Goal: Information Seeking & Learning: Check status

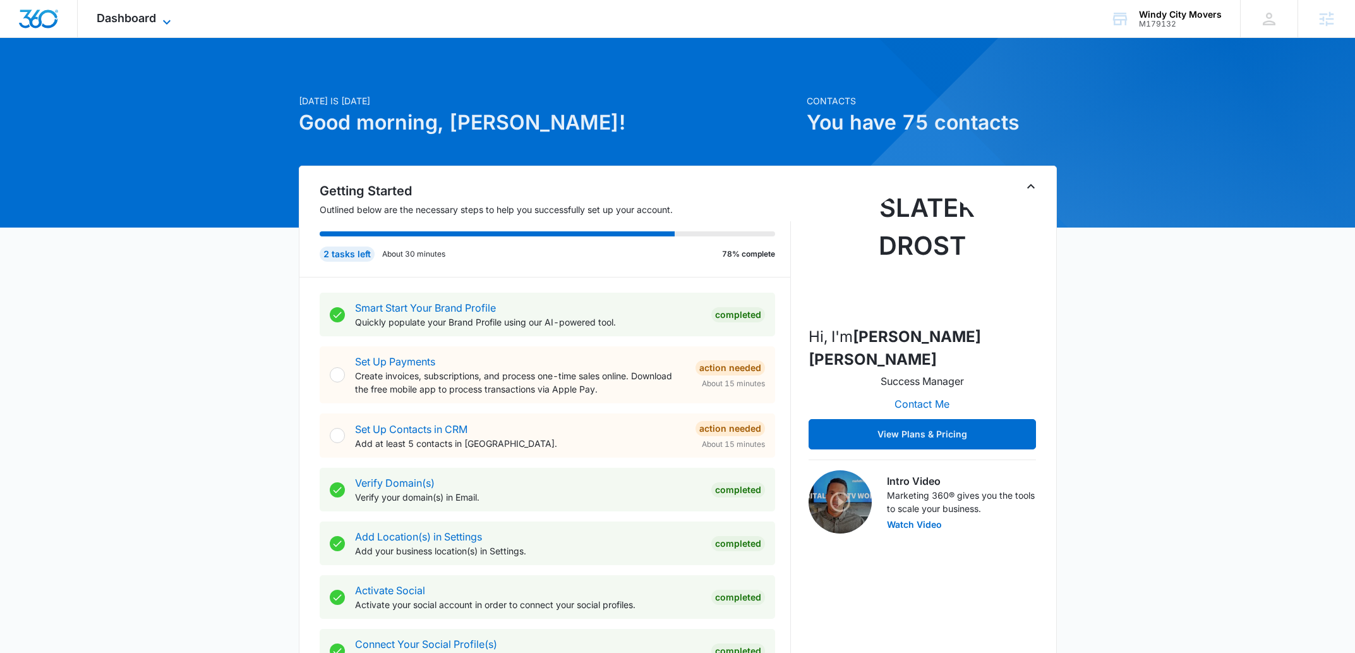
click at [130, 23] on span "Dashboard" at bounding box center [126, 17] width 59 height 13
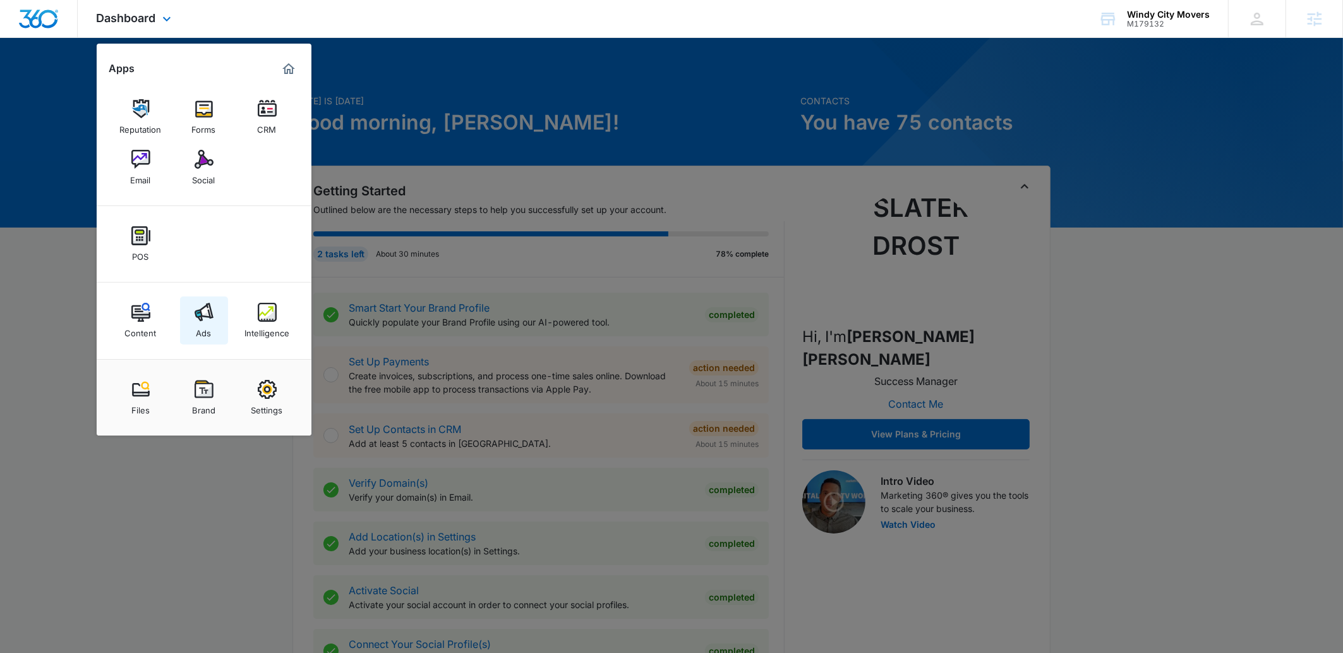
click at [225, 311] on link "Ads" at bounding box center [204, 320] width 48 height 48
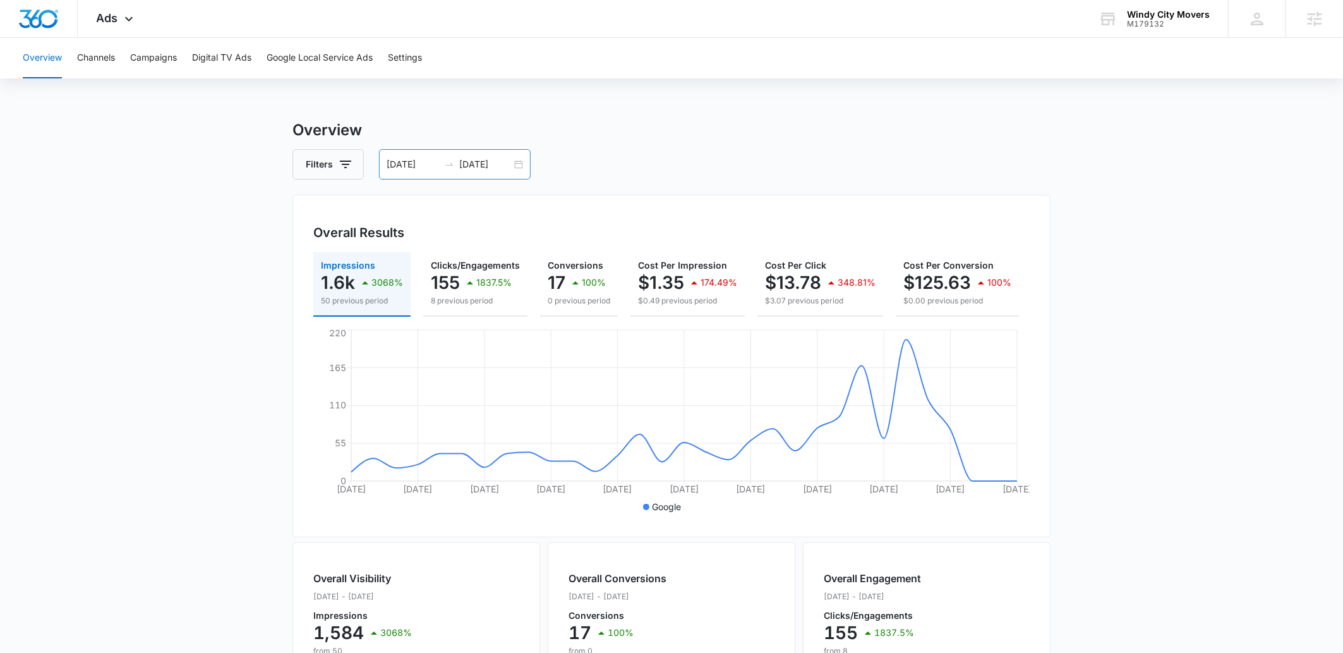
click at [487, 169] on input "[DATE]" at bounding box center [485, 164] width 52 height 14
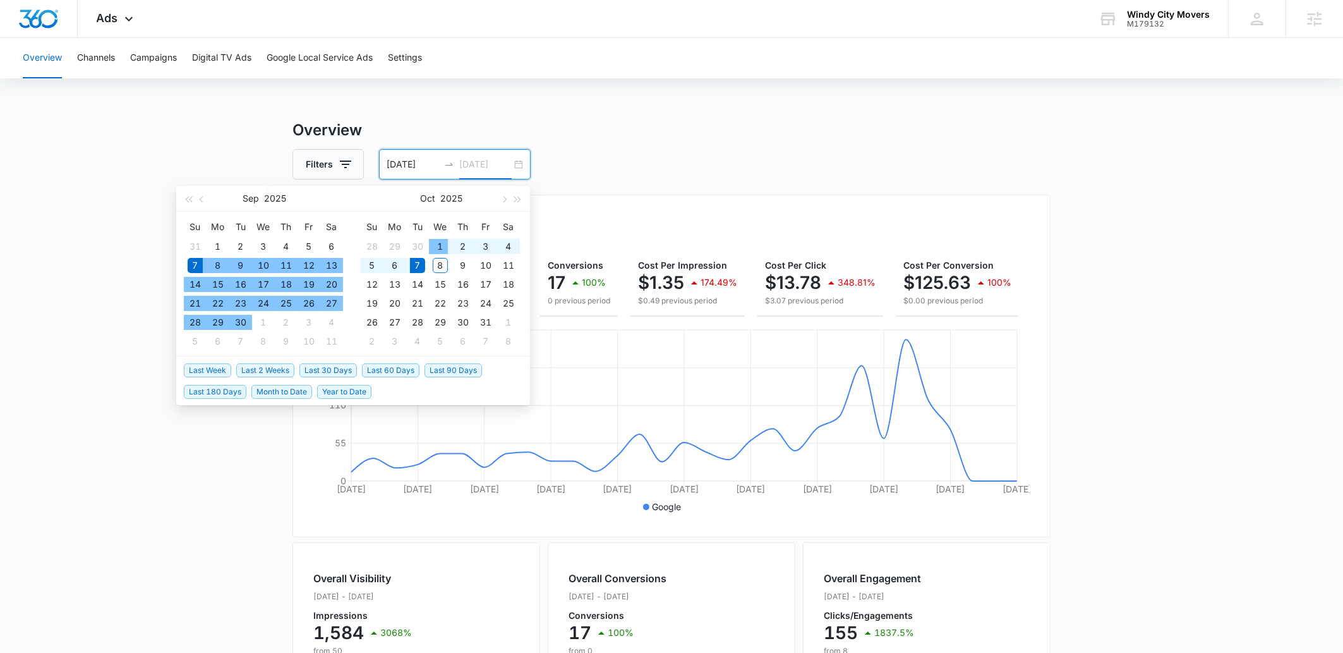
type input "[DATE]"
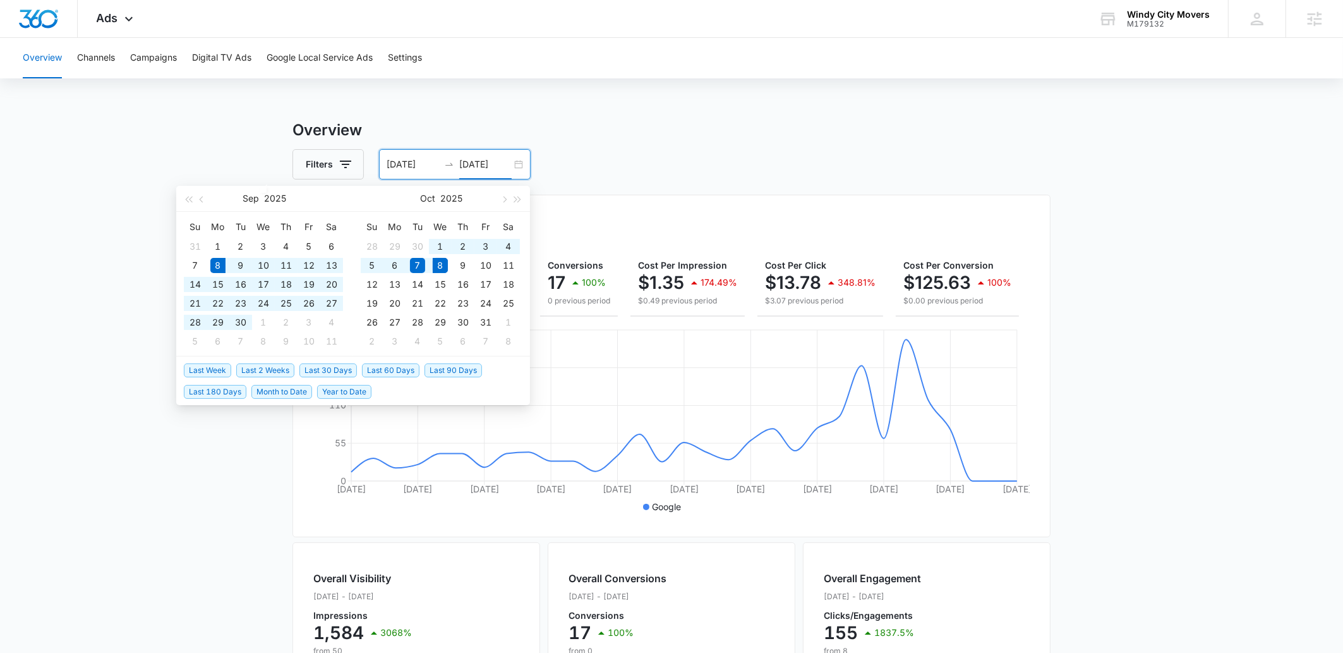
click at [320, 370] on span "Last 30 Days" at bounding box center [327, 370] width 57 height 14
type input "[DATE]"
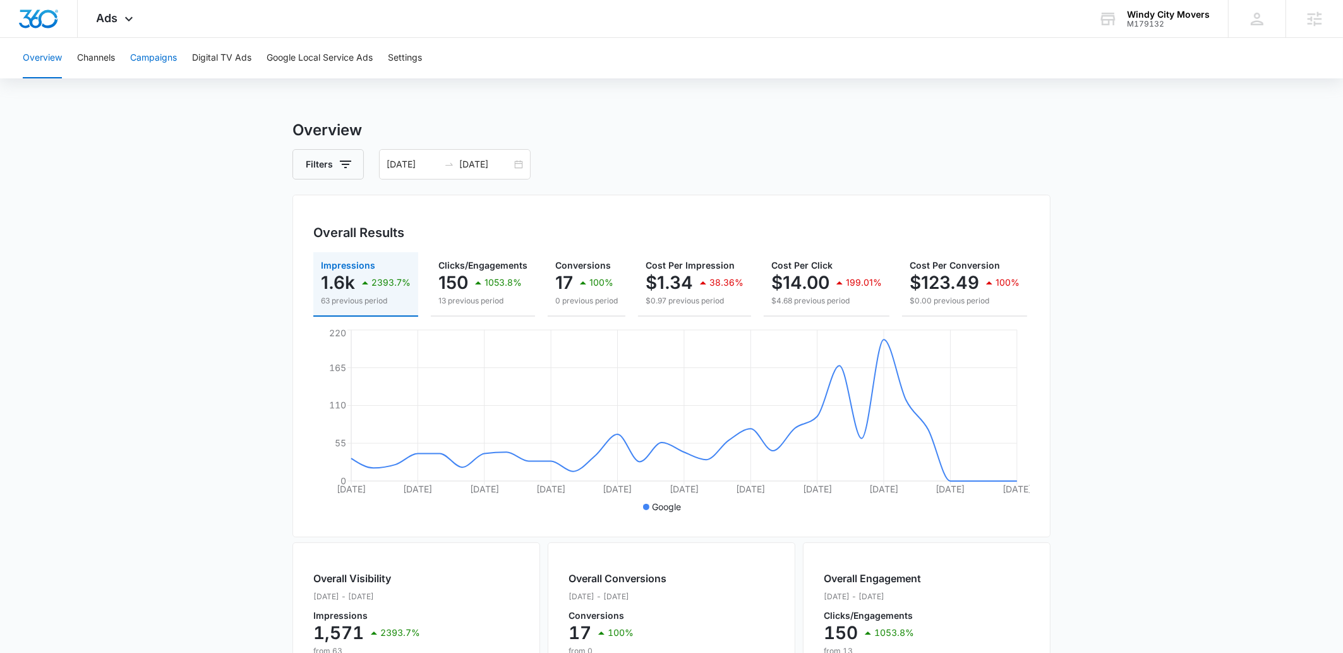
click at [176, 63] on button "Campaigns" at bounding box center [153, 58] width 47 height 40
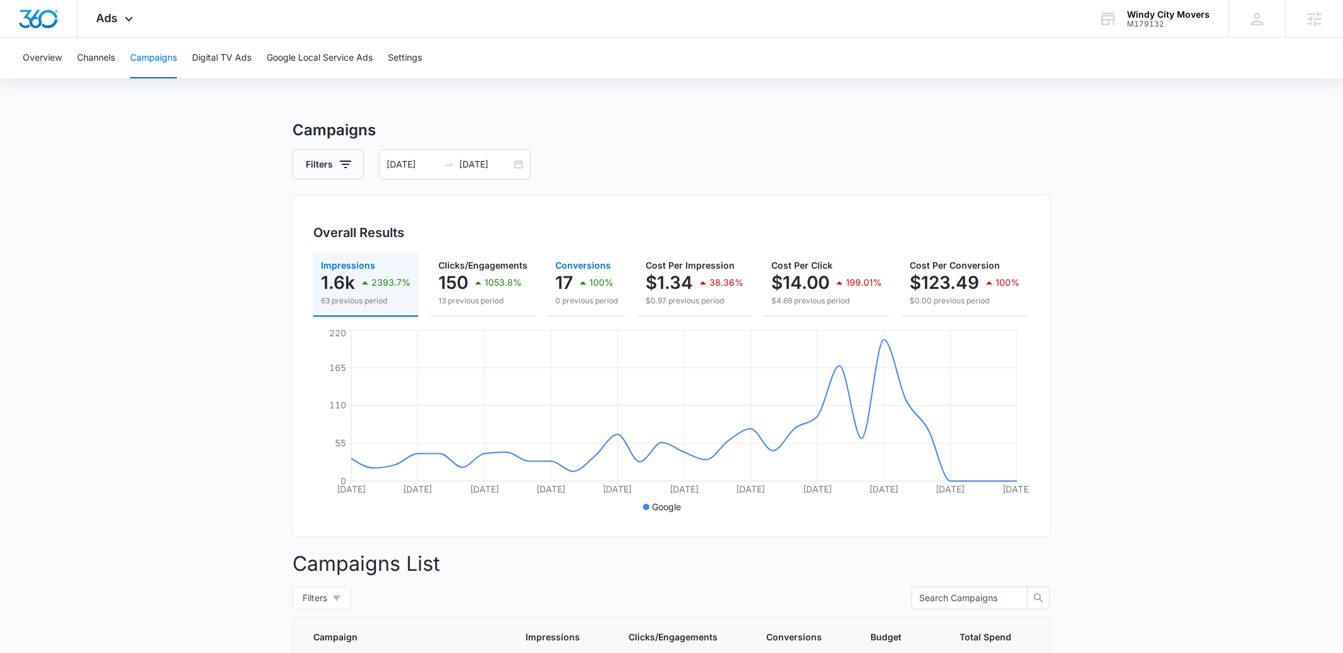
click at [563, 287] on p "17" at bounding box center [564, 282] width 18 height 20
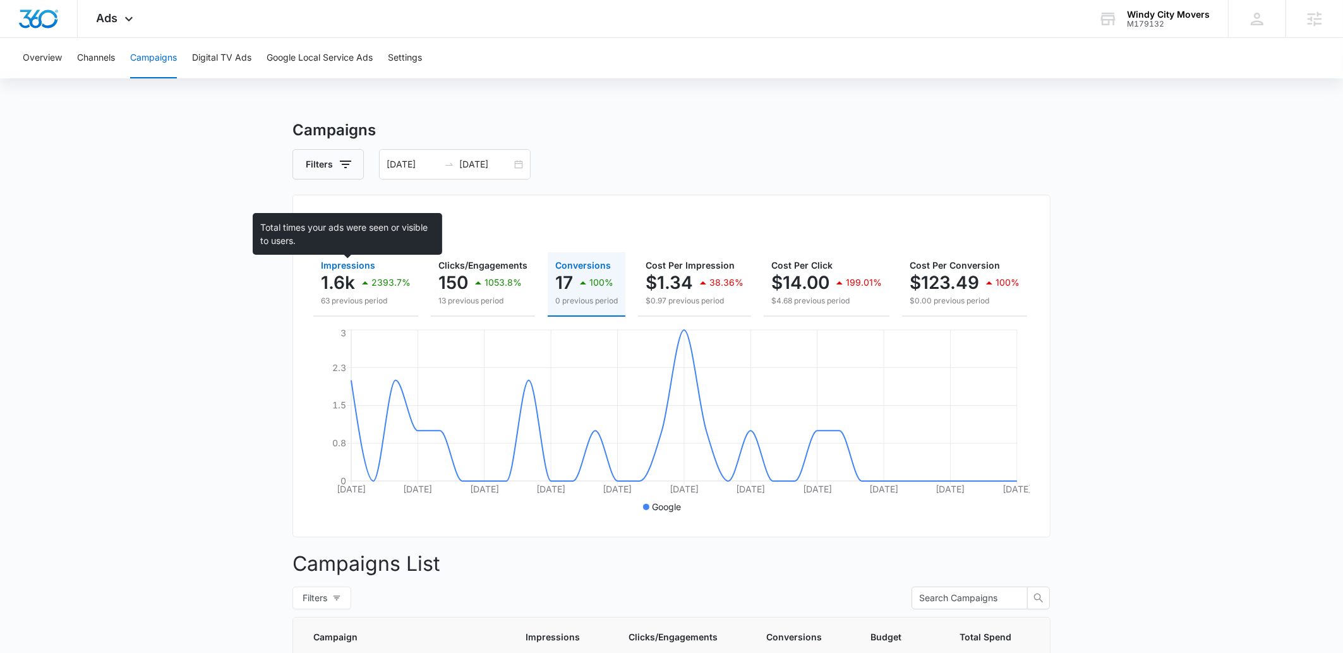
click at [327, 269] on span "Impressions" at bounding box center [348, 265] width 54 height 11
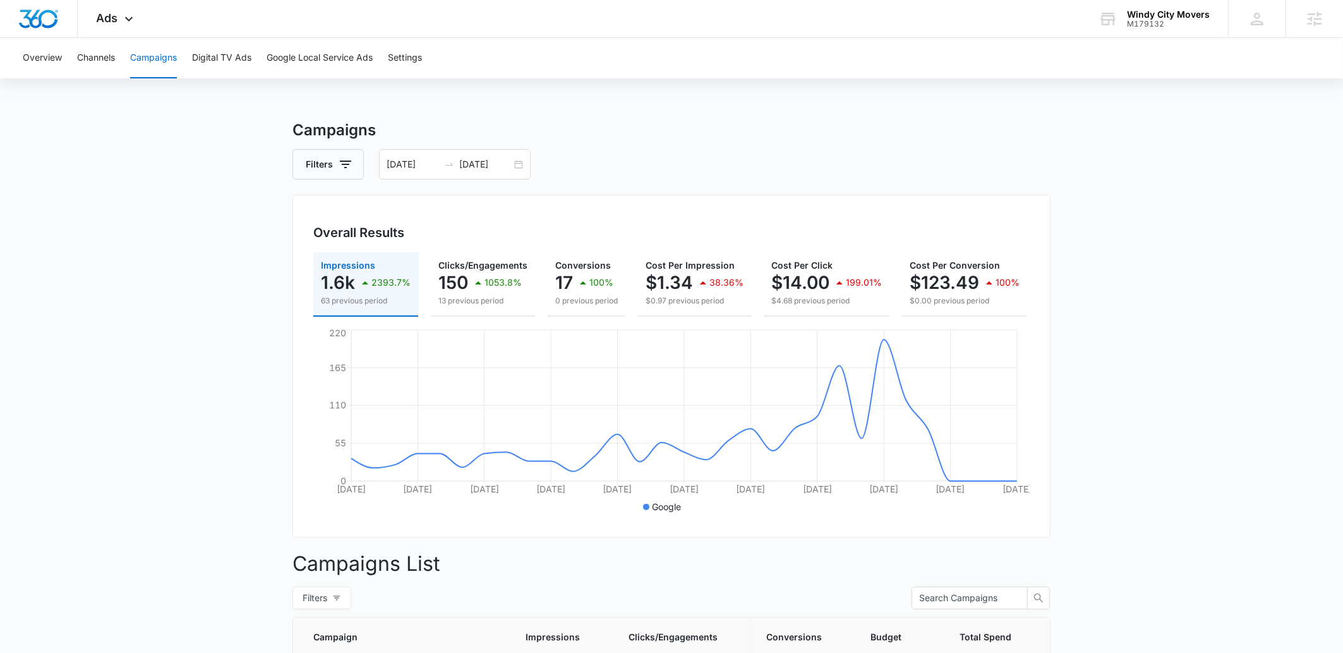
click at [1098, 553] on main "Campaigns Filters 09/08/2025 10/08/2025 Overall Results Impressions 1.6k 2393.7…" at bounding box center [671, 543] width 1343 height 848
click at [593, 295] on p "0 previous period" at bounding box center [586, 300] width 63 height 11
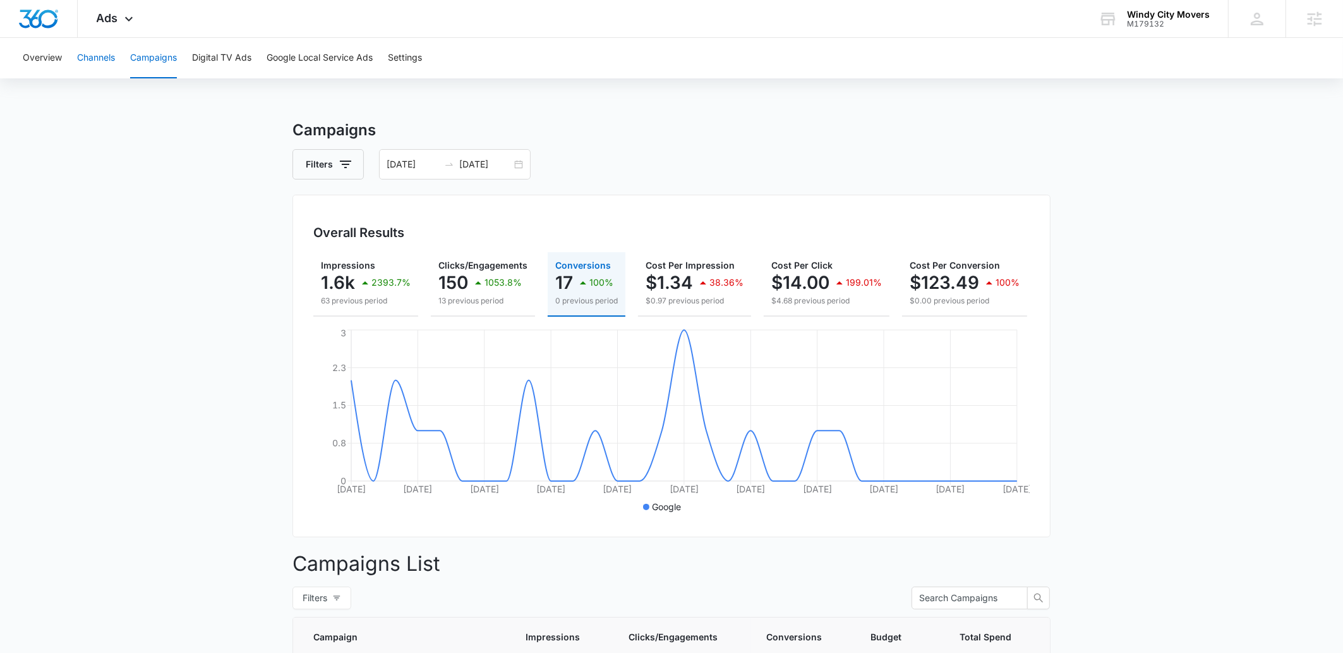
click at [95, 63] on button "Channels" at bounding box center [96, 58] width 38 height 40
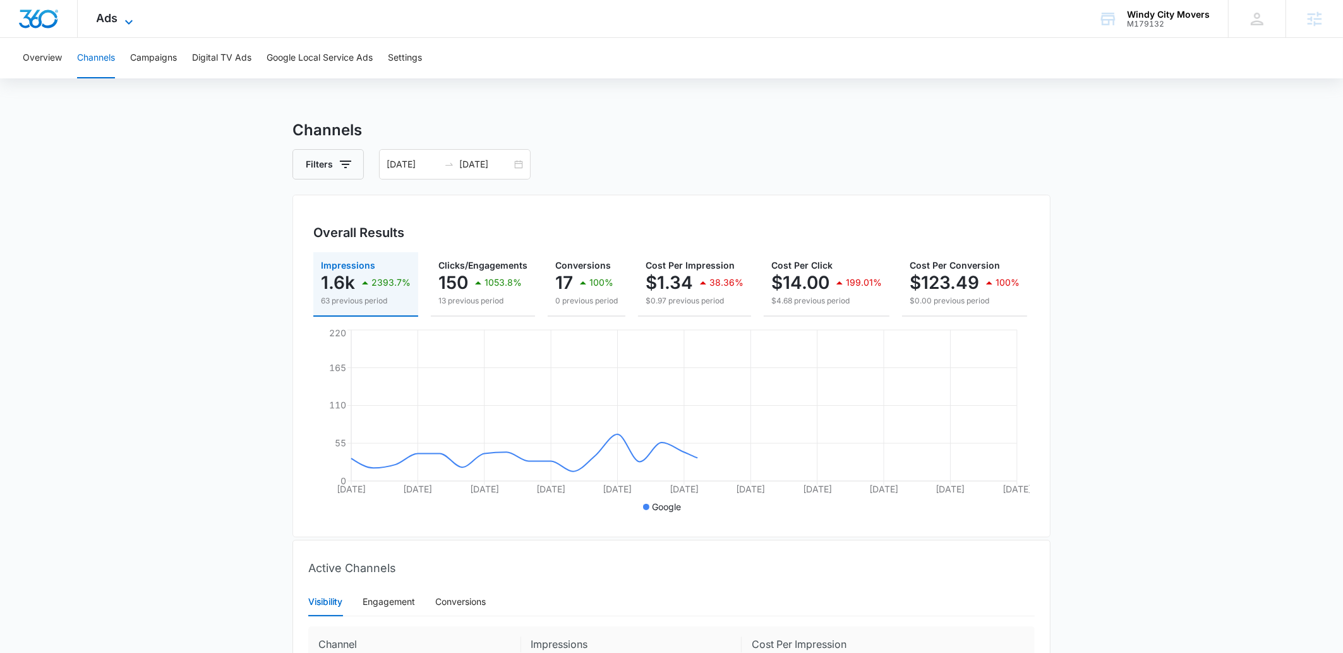
click at [110, 21] on span "Ads" at bounding box center [107, 17] width 21 height 13
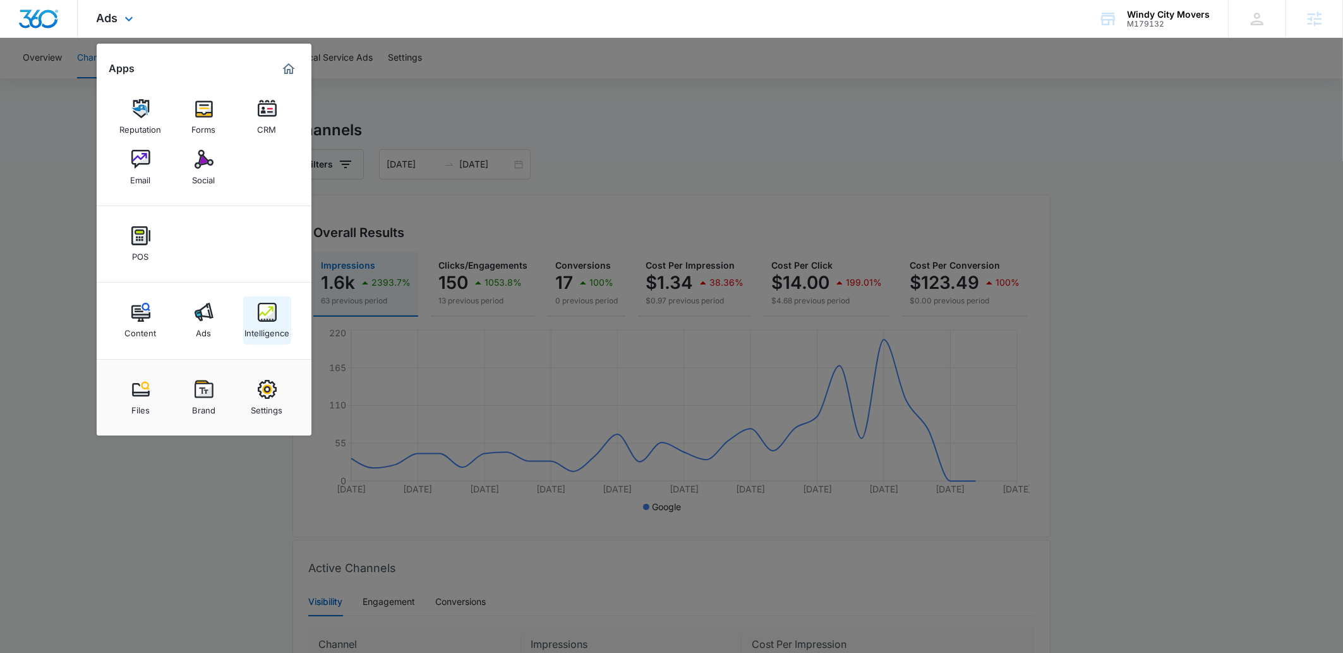
click at [260, 317] on img at bounding box center [267, 312] width 19 height 19
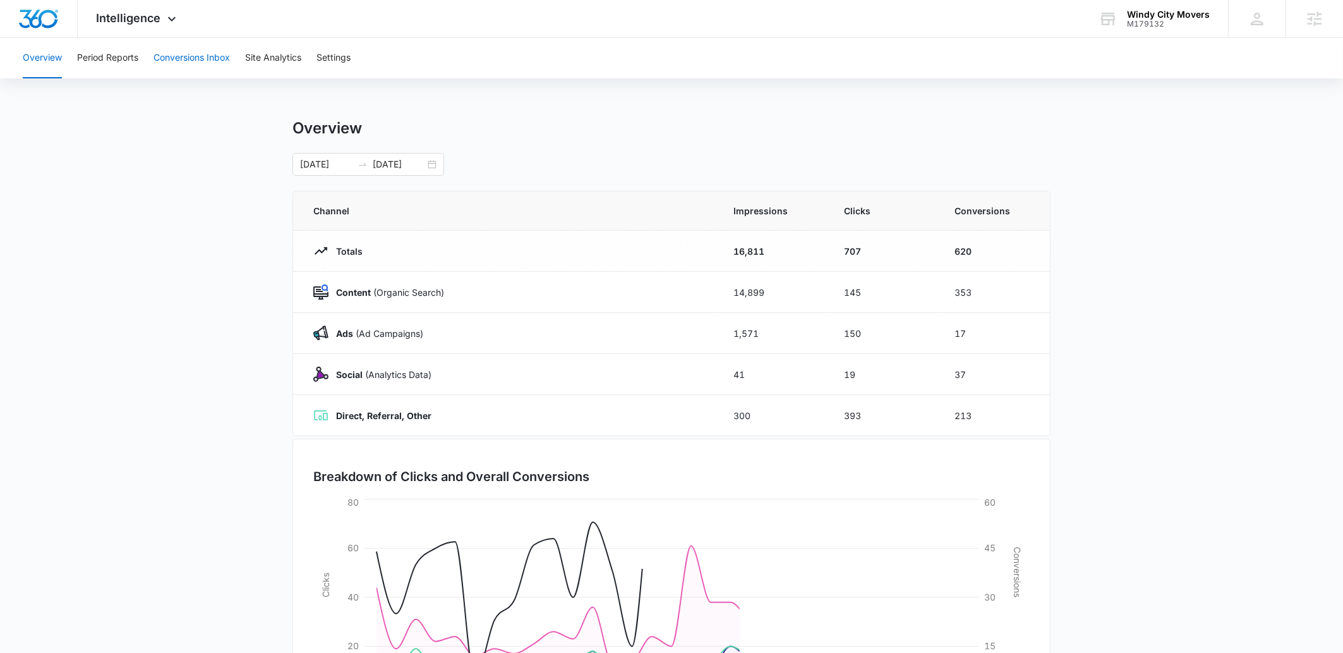
click at [178, 59] on button "Conversions Inbox" at bounding box center [192, 58] width 76 height 40
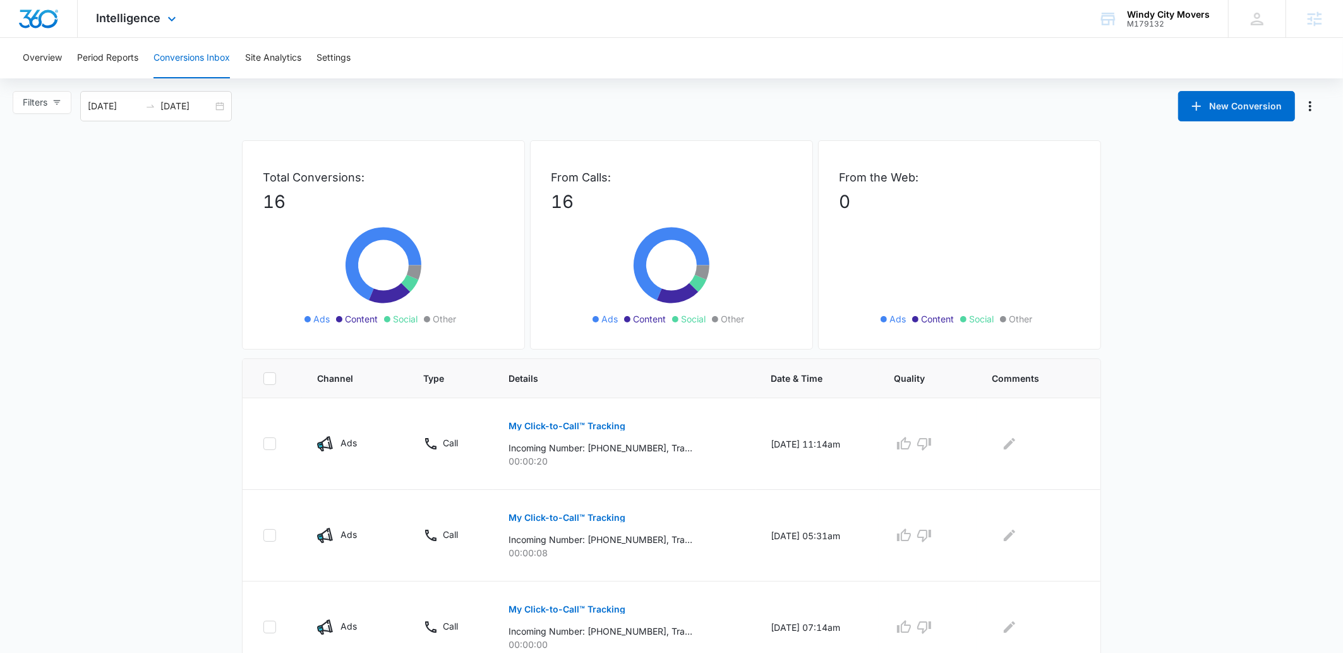
click at [158, 25] on div "Intelligence Apps Reputation Forms CRM Email Social POS Content Ads Intelligenc…" at bounding box center [138, 18] width 121 height 37
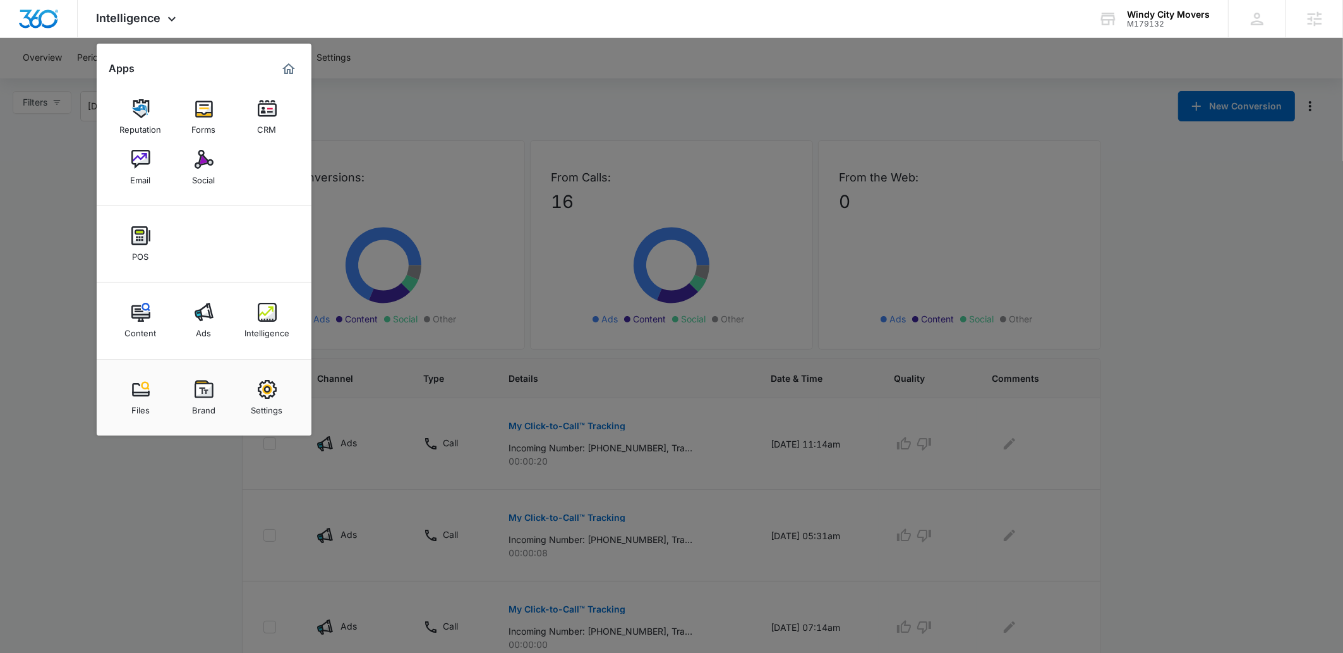
click at [37, 236] on div at bounding box center [671, 326] width 1343 height 653
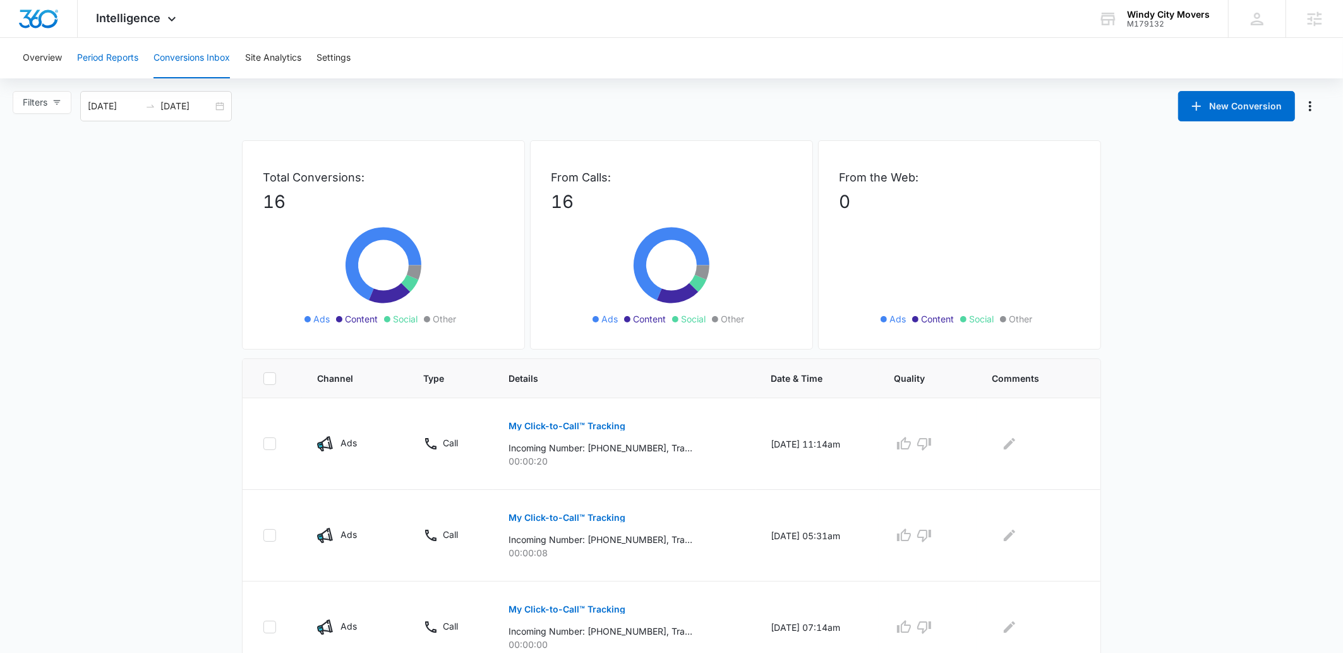
click at [95, 63] on button "Period Reports" at bounding box center [107, 58] width 61 height 40
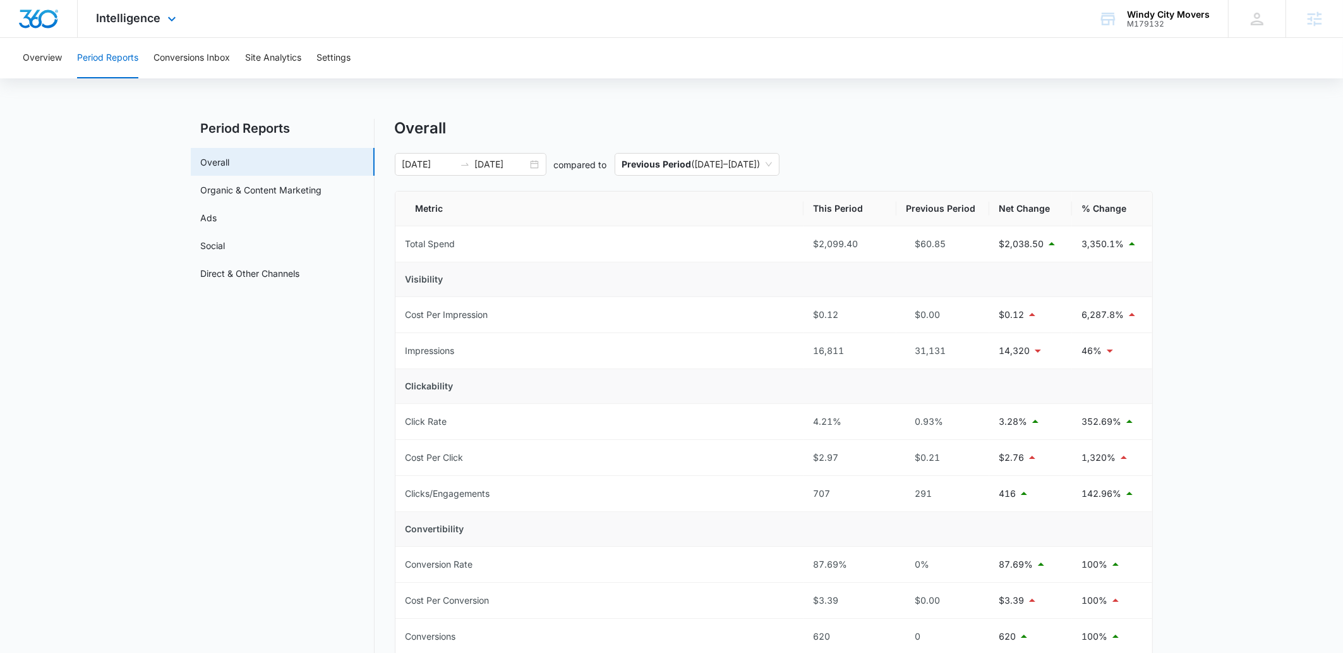
click at [159, 28] on div "Intelligence Apps Reputation Forms CRM Email Social POS Content Ads Intelligenc…" at bounding box center [138, 18] width 121 height 37
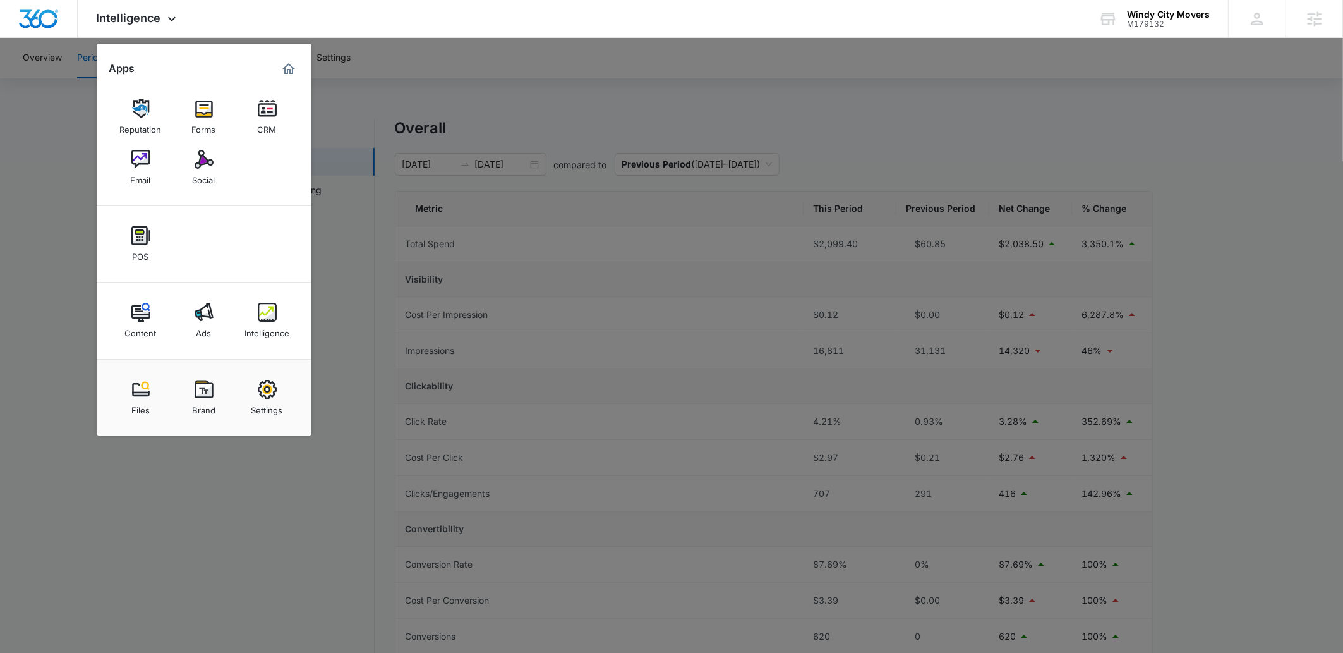
drag, startPoint x: 360, startPoint y: 519, endPoint x: 377, endPoint y: 507, distance: 20.5
click at [360, 519] on div at bounding box center [671, 326] width 1343 height 653
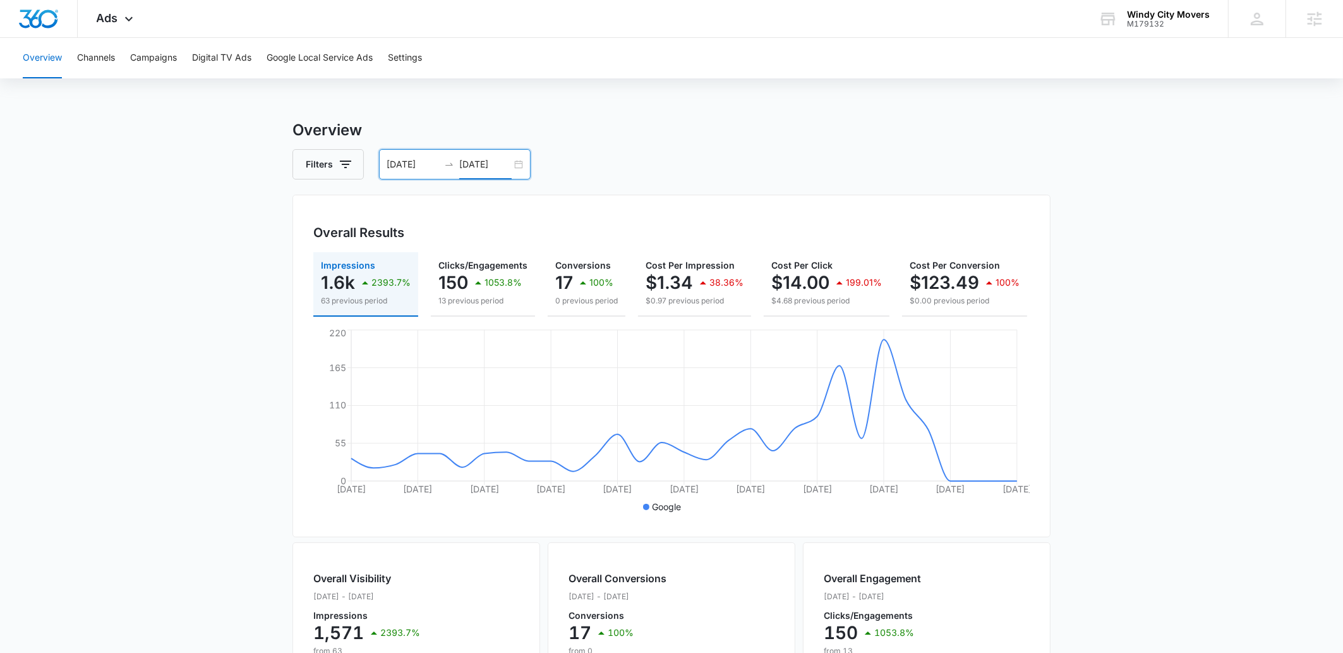
click at [487, 170] on input "[DATE]" at bounding box center [485, 164] width 52 height 14
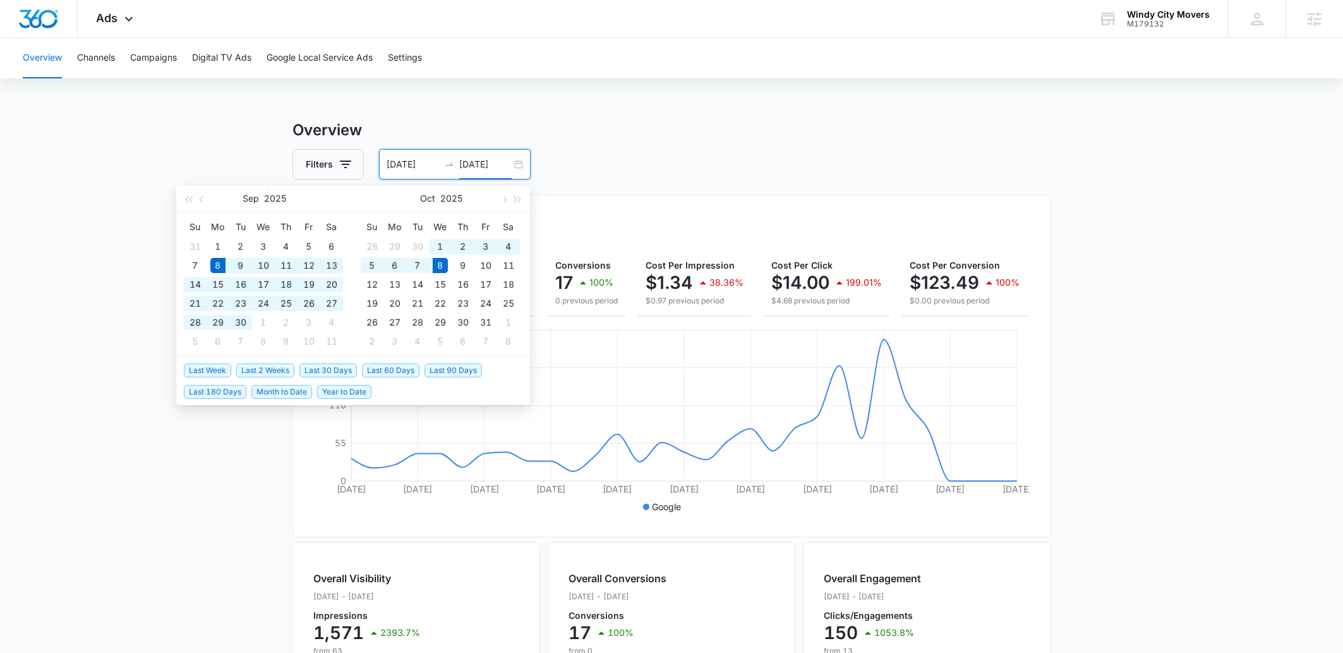
type input "[DATE]"
click at [450, 366] on span "Last 90 Days" at bounding box center [453, 370] width 57 height 14
type input "07/10/2025"
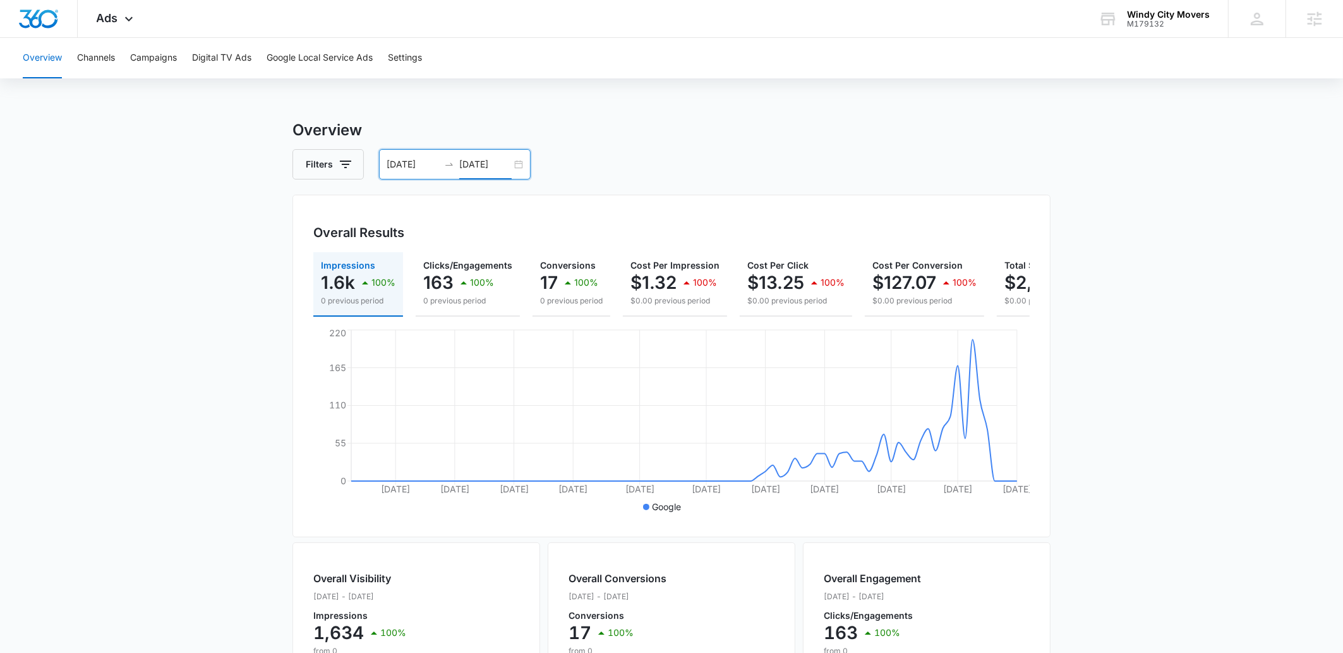
click at [1214, 510] on main "Overview Filters 07/10/2025 10/08/2025 Overall Results Impressions 1.6k 100% 0 …" at bounding box center [671, 572] width 1343 height 907
click at [1194, 495] on main "Overview Filters 07/10/2025 10/08/2025 Overall Results Impressions 1.6k 100% 0 …" at bounding box center [671, 572] width 1343 height 907
click at [481, 165] on input "[DATE]" at bounding box center [485, 164] width 52 height 14
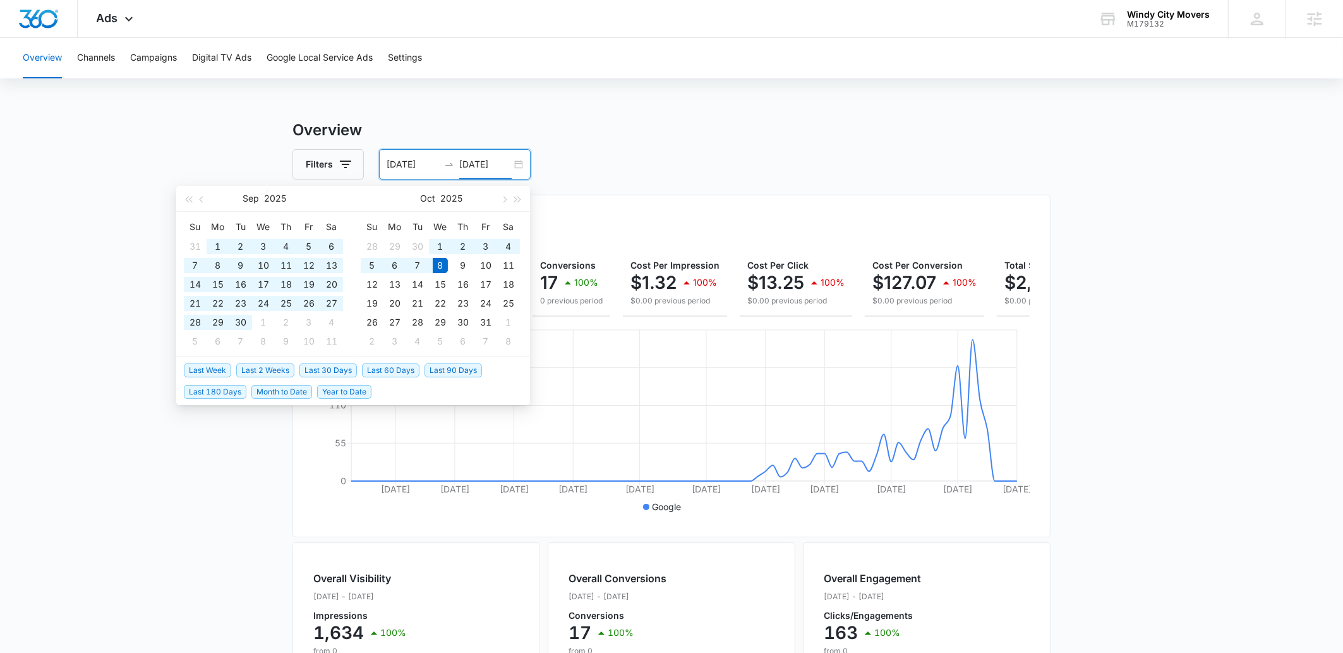
type input "[DATE]"
click at [322, 373] on span "Last 30 Days" at bounding box center [327, 370] width 57 height 14
type input "[DATE]"
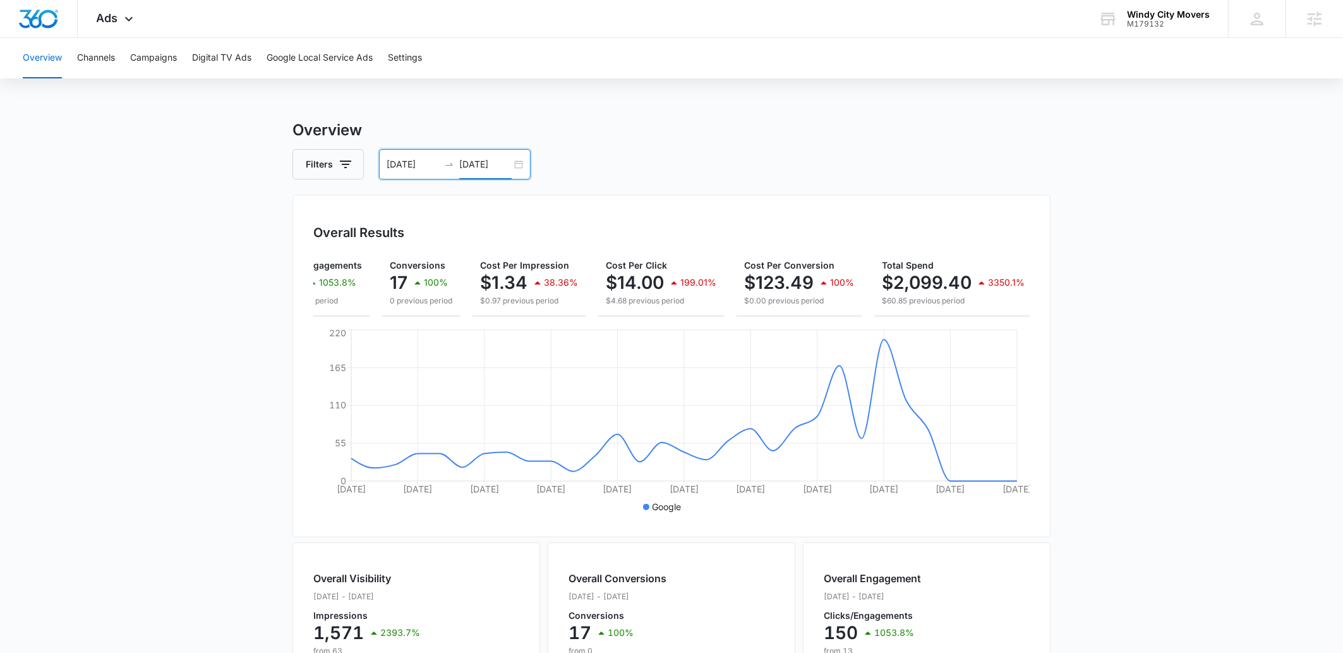
scroll to position [0, 171]
click at [1125, 457] on main "Overview Filters 09/08/2025 10/08/2025 Overall Results Impressions 1.6k 2393.7%…" at bounding box center [671, 572] width 1343 height 907
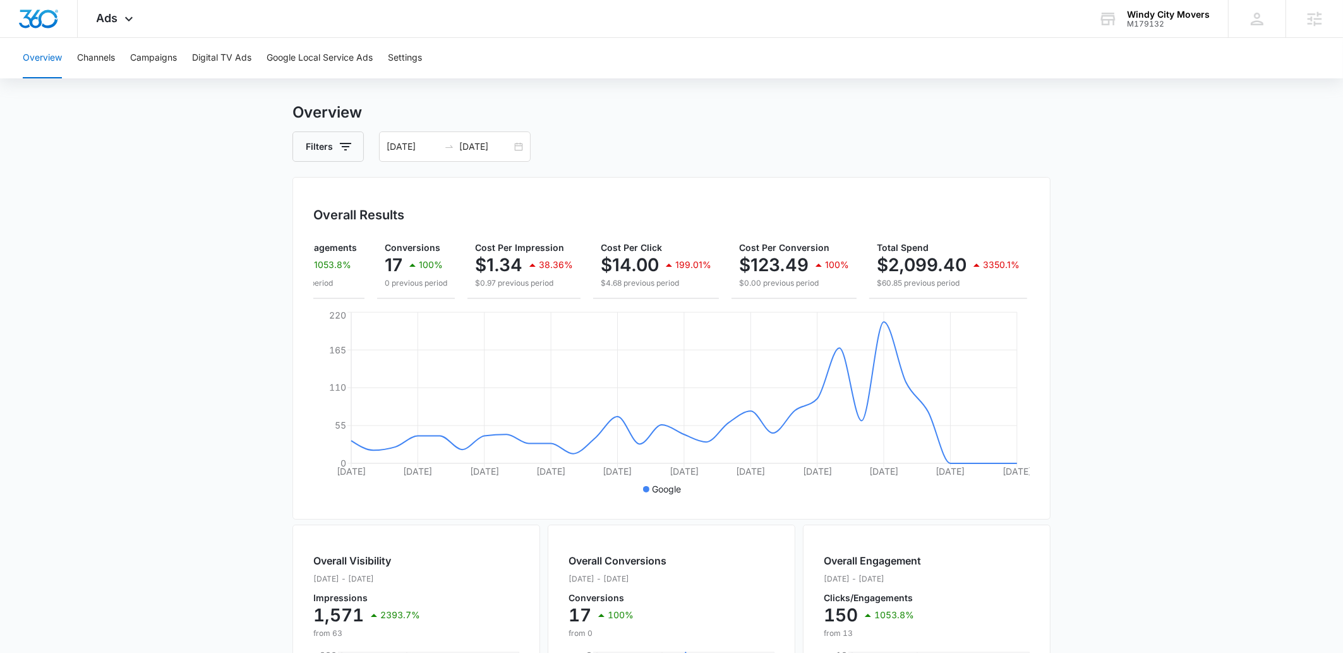
scroll to position [0, 0]
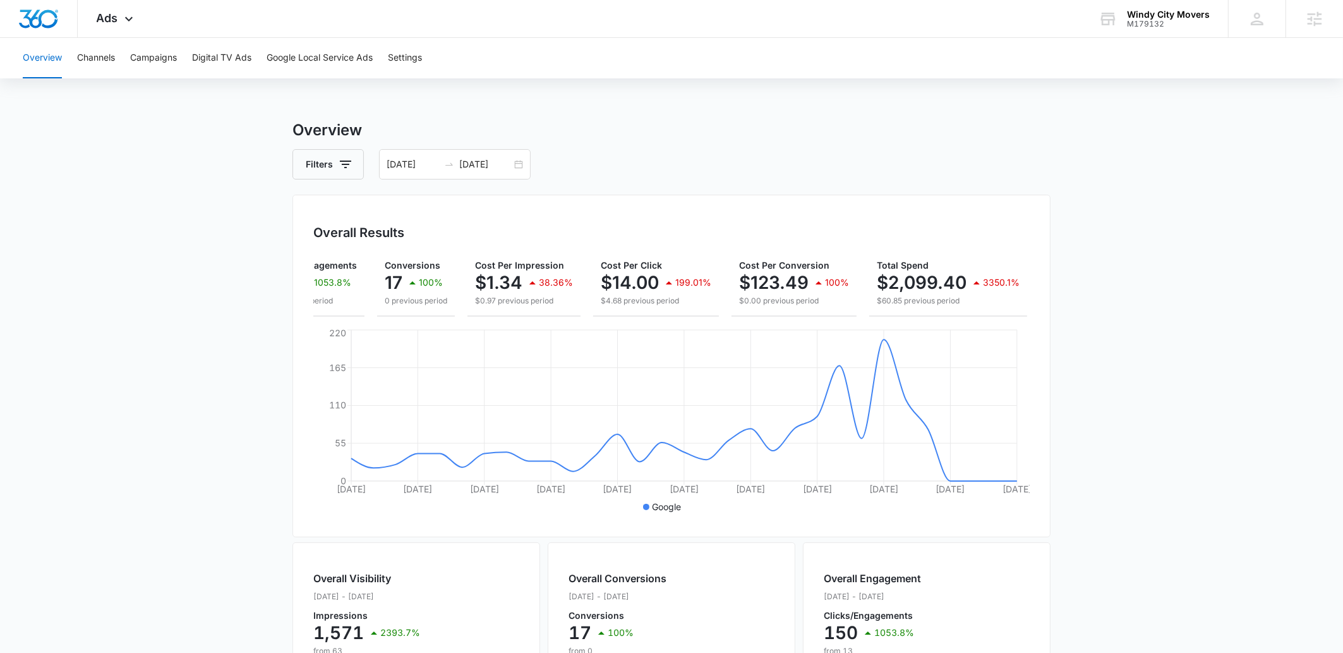
click at [1173, 461] on main "Overview Filters 09/08/2025 10/08/2025 Overall Results Impressions 1.6k 2393.7%…" at bounding box center [671, 572] width 1343 height 907
click at [1090, 350] on main "Overview Filters 09/08/2025 10/08/2025 Overall Results Impressions 1.6k 2393.7%…" at bounding box center [671, 572] width 1343 height 907
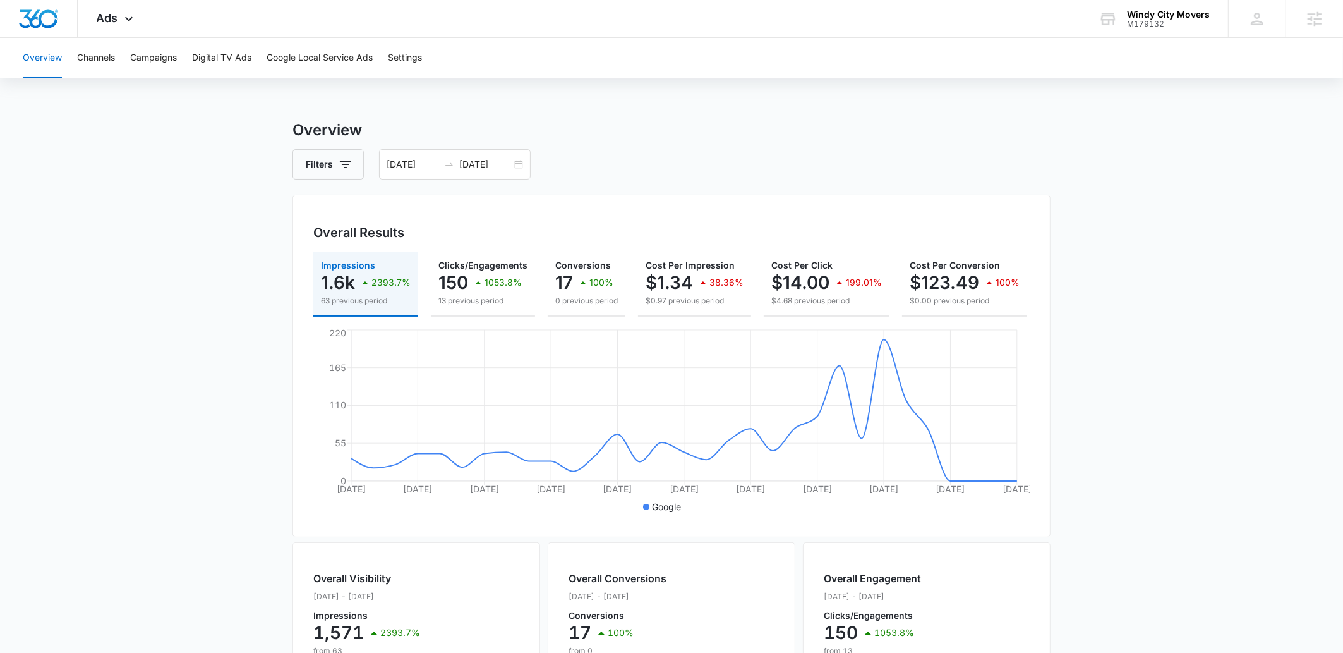
scroll to position [0, 171]
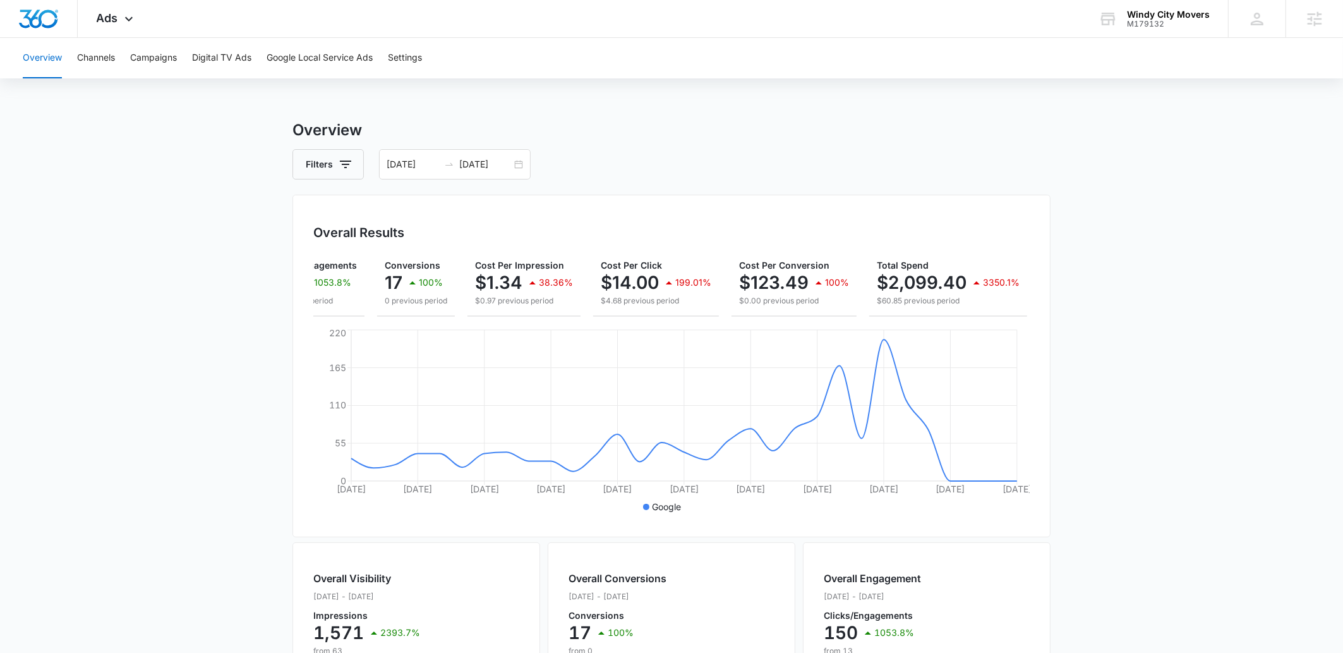
click at [1175, 442] on main "Overview Filters 09/08/2025 10/08/2025 Overall Results Impressions 1.6k 2393.7%…" at bounding box center [671, 572] width 1343 height 907
click at [1190, 450] on main "Overview Filters 09/08/2025 10/08/2025 Overall Results Impressions 1.6k 2393.7%…" at bounding box center [671, 572] width 1343 height 907
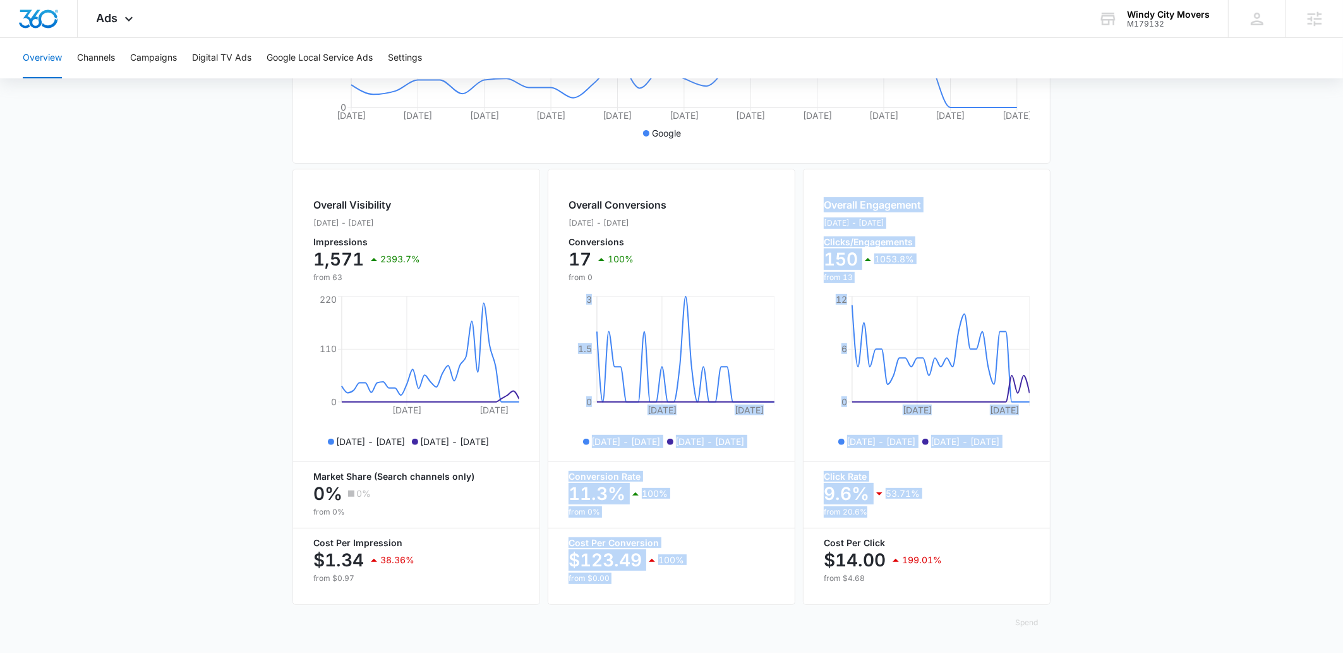
drag, startPoint x: 970, startPoint y: 511, endPoint x: 790, endPoint y: 460, distance: 187.0
click at [789, 460] on div "Overall Visibility Sep. 08 - Oct. 08, 2025 Impressions 1,571 2393.7% from 63 Se…" at bounding box center [672, 386] width 758 height 441
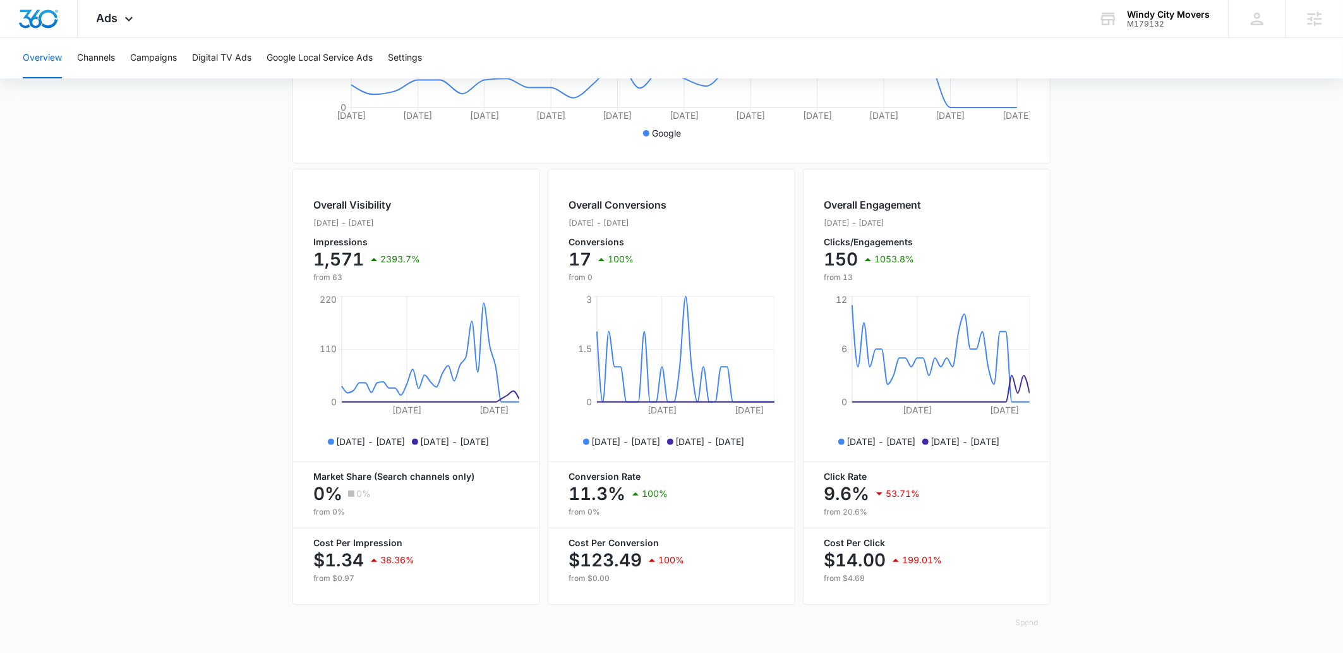
click at [1173, 511] on main "Overview Filters 09/08/2025 10/08/2025 Overall Results Impressions 1.6k 2393.7%…" at bounding box center [671, 198] width 1343 height 907
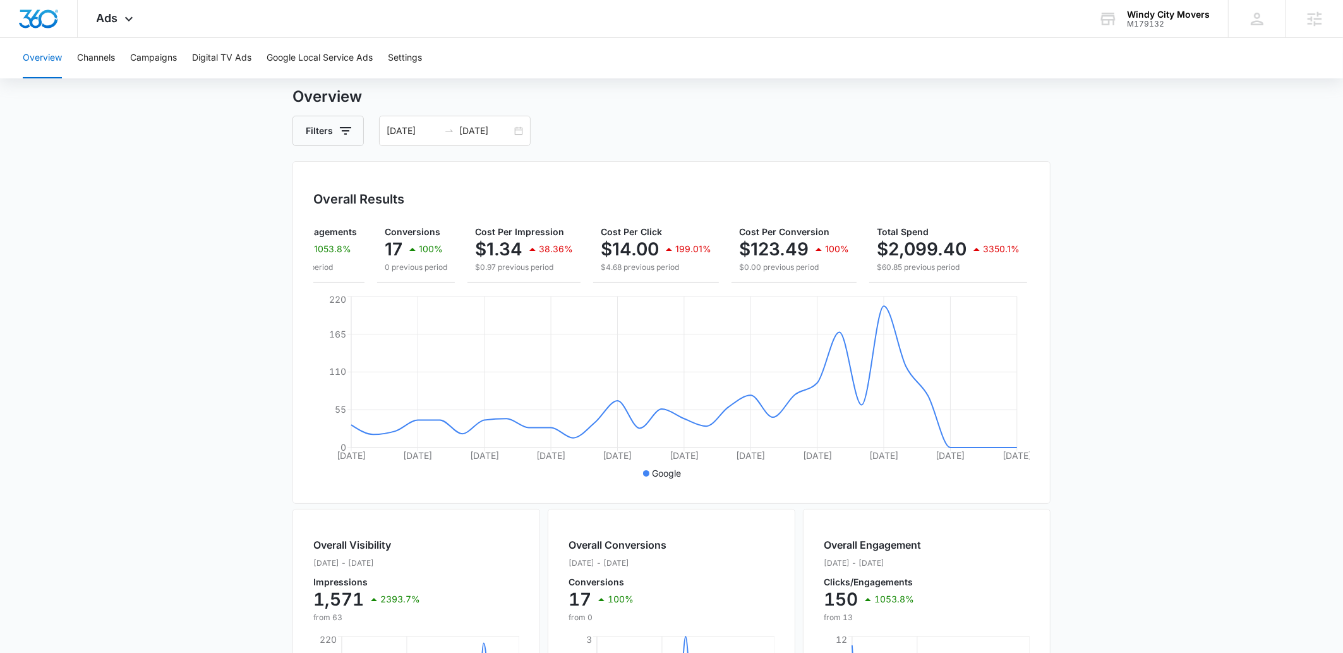
scroll to position [0, 0]
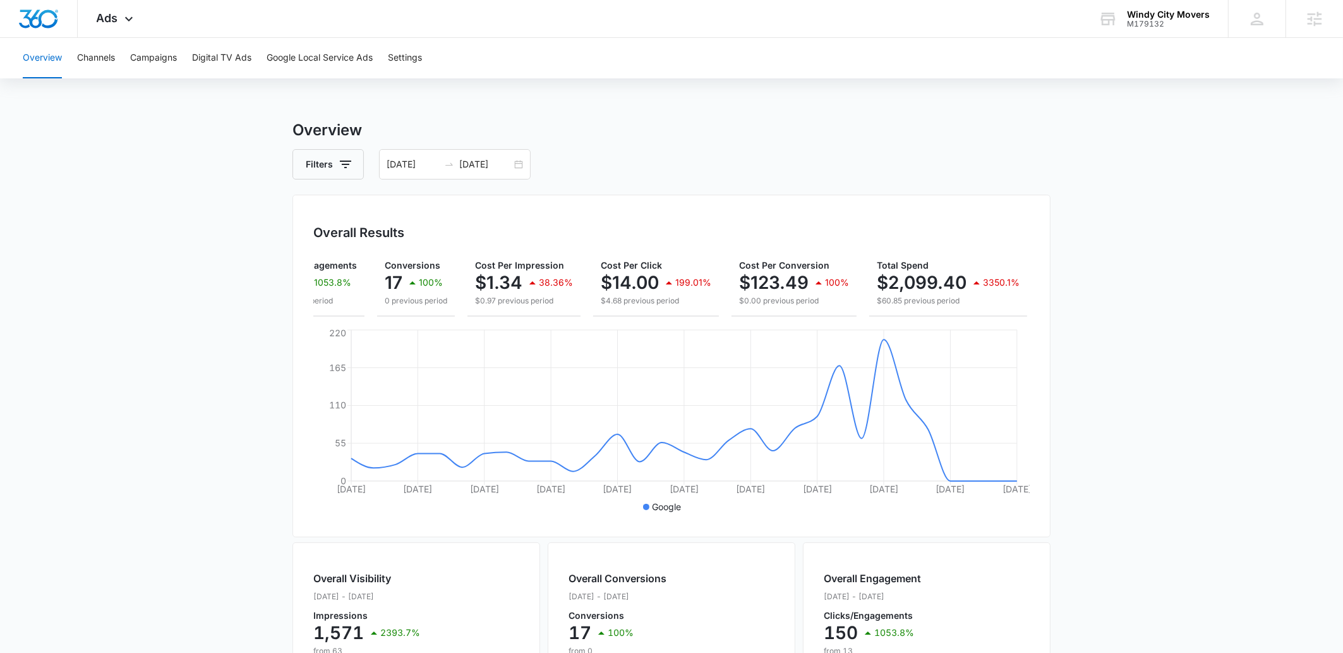
click at [442, 98] on div "Overview Channels Campaigns Digital TV Ads Google Local Service Ads Settings Ov…" at bounding box center [671, 532] width 1343 height 988
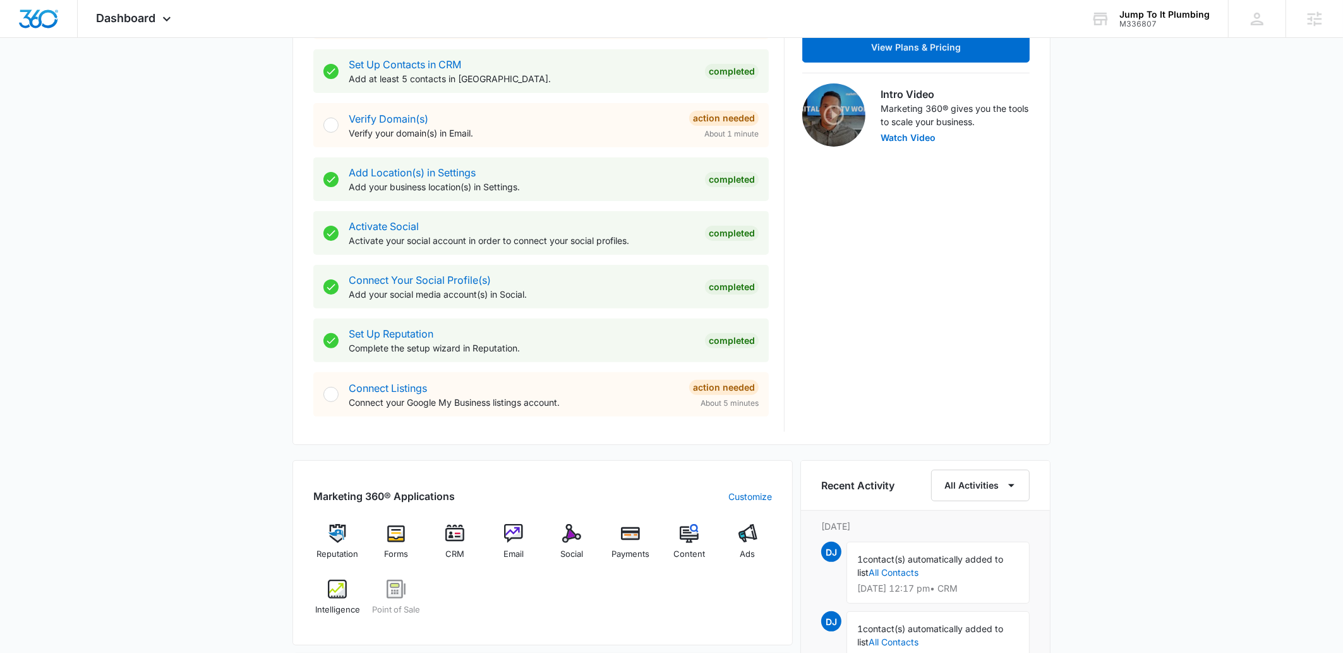
scroll to position [697, 0]
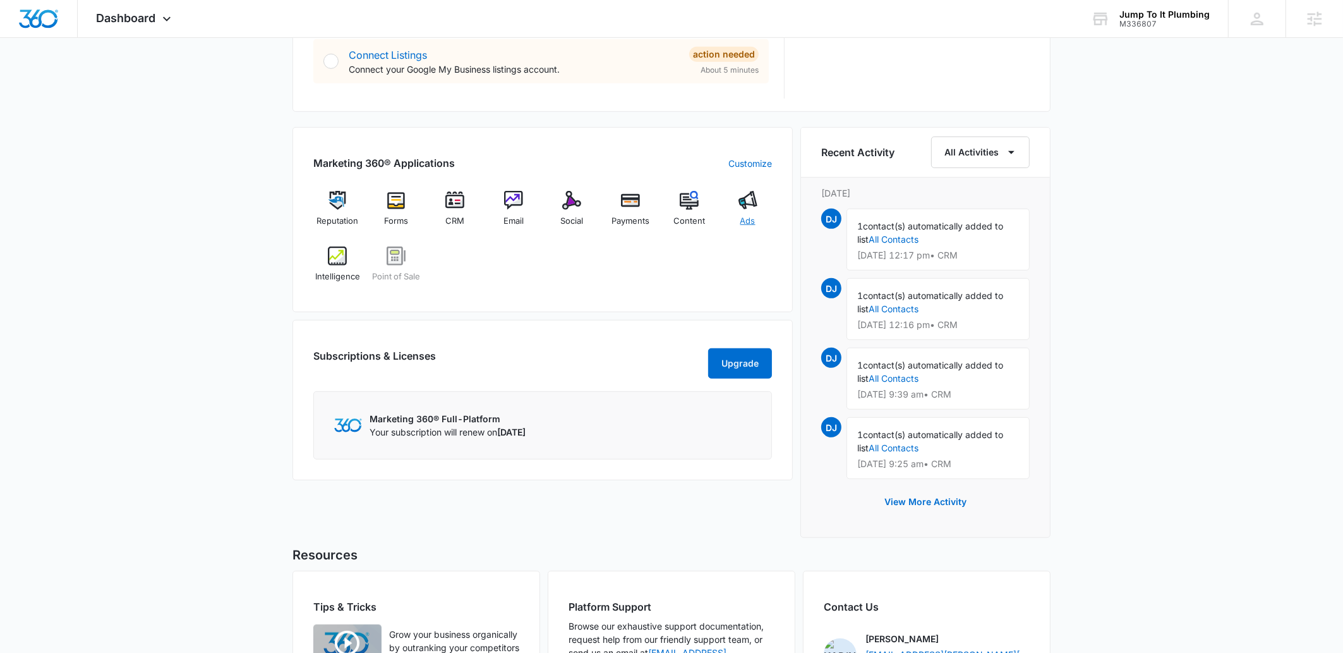
click at [758, 203] on div "Ads" at bounding box center [747, 213] width 49 height 45
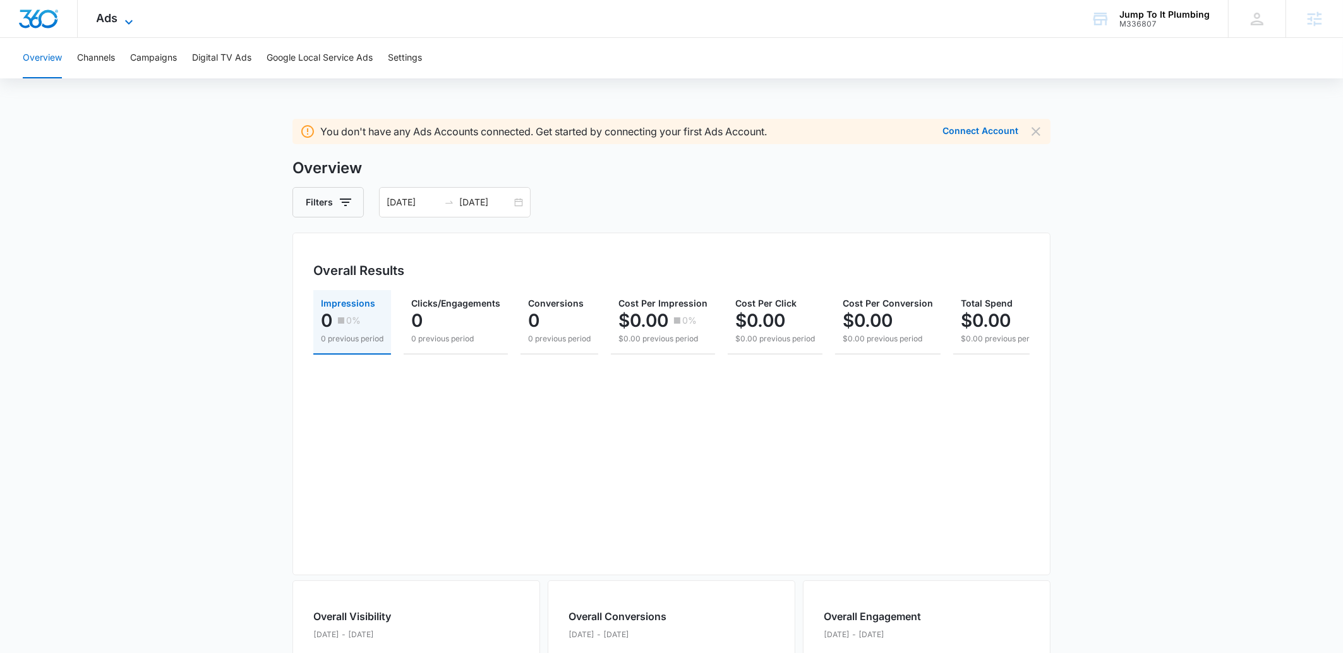
click at [124, 18] on icon at bounding box center [128, 22] width 15 height 15
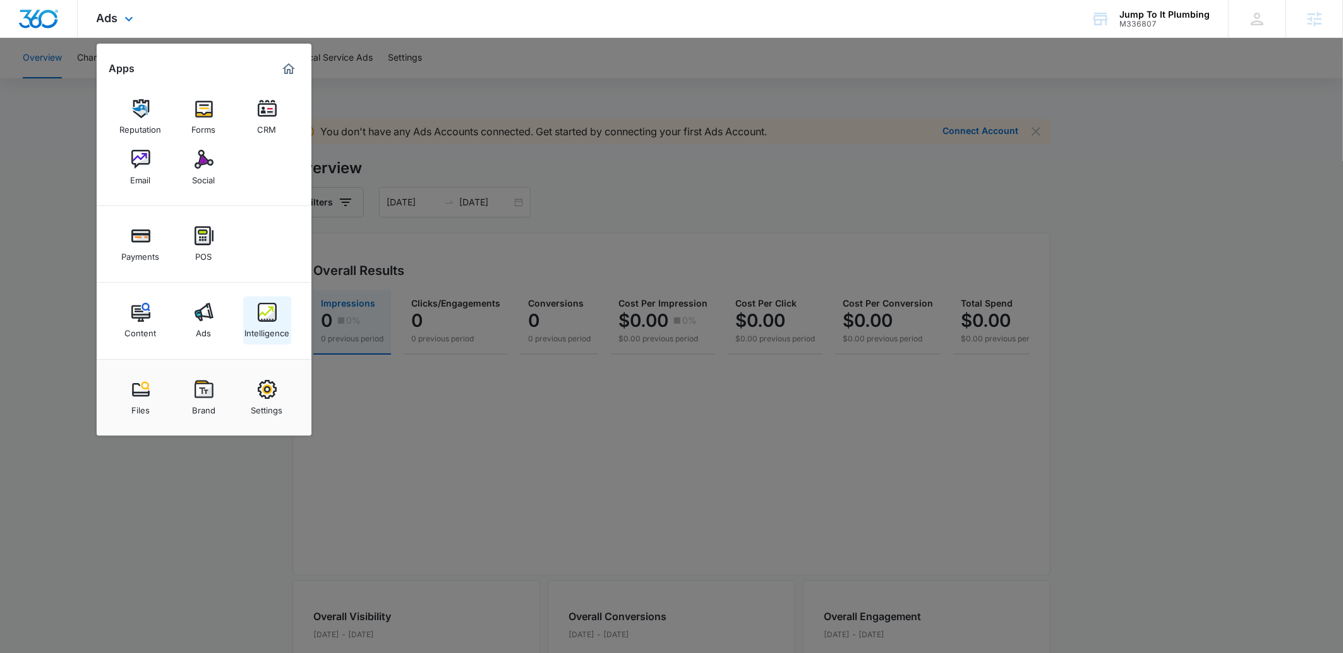
click at [280, 307] on link "Intelligence" at bounding box center [267, 320] width 48 height 48
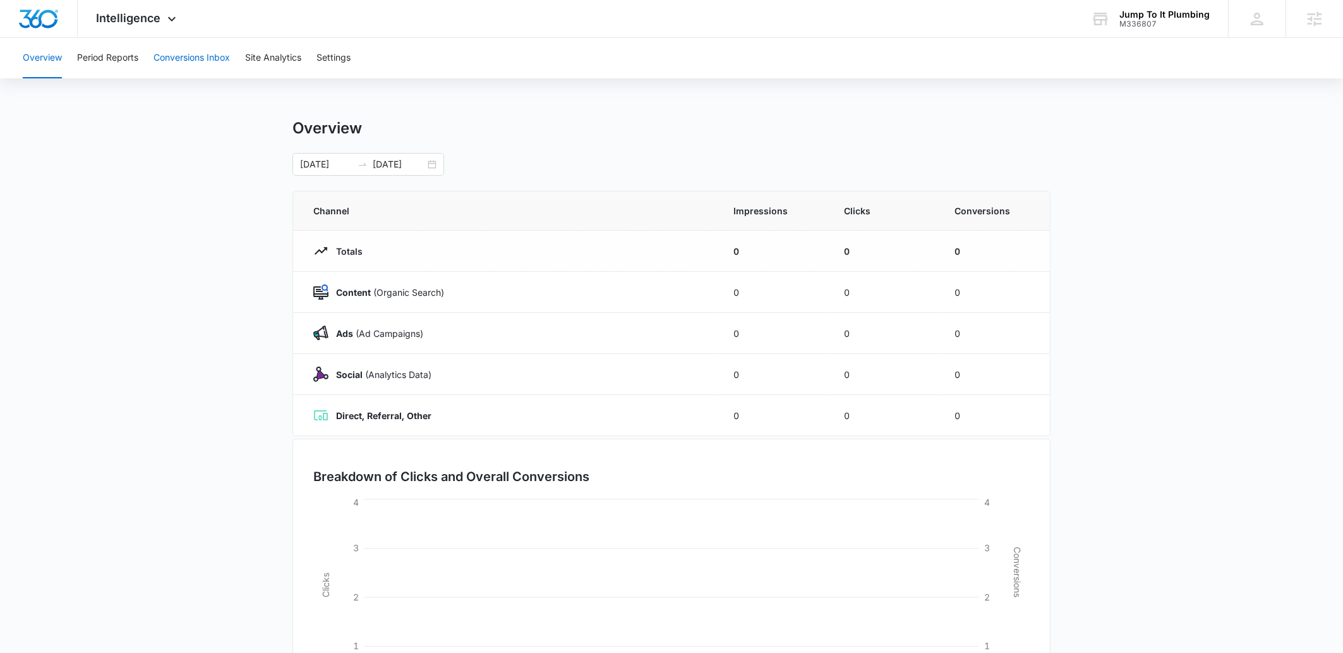
click at [196, 64] on button "Conversions Inbox" at bounding box center [192, 58] width 76 height 40
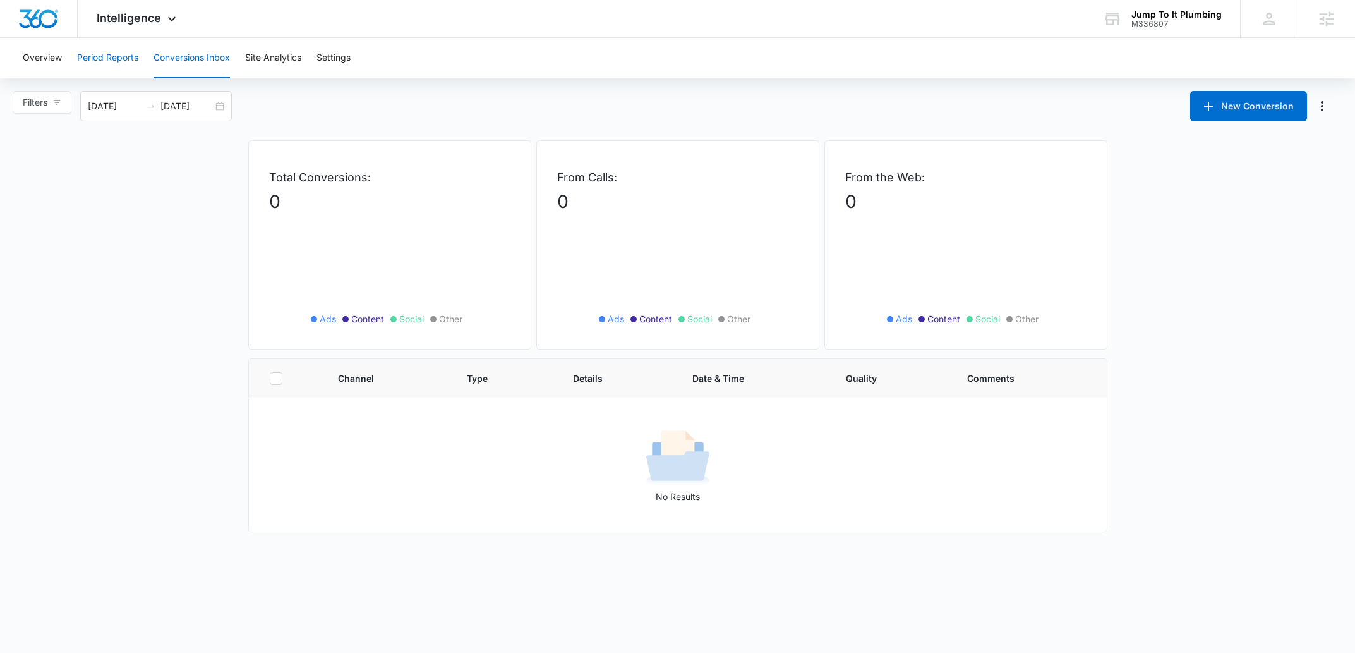
click at [118, 59] on button "Period Reports" at bounding box center [107, 58] width 61 height 40
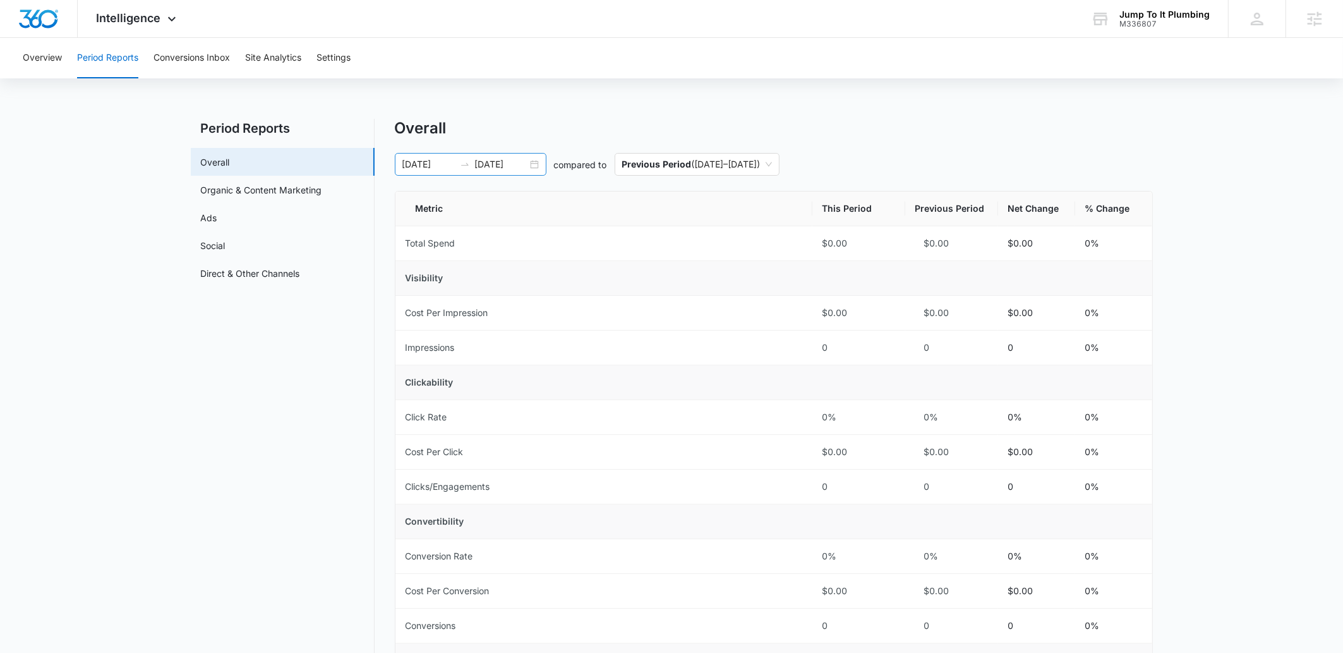
click at [522, 167] on input "[DATE]" at bounding box center [501, 164] width 52 height 14
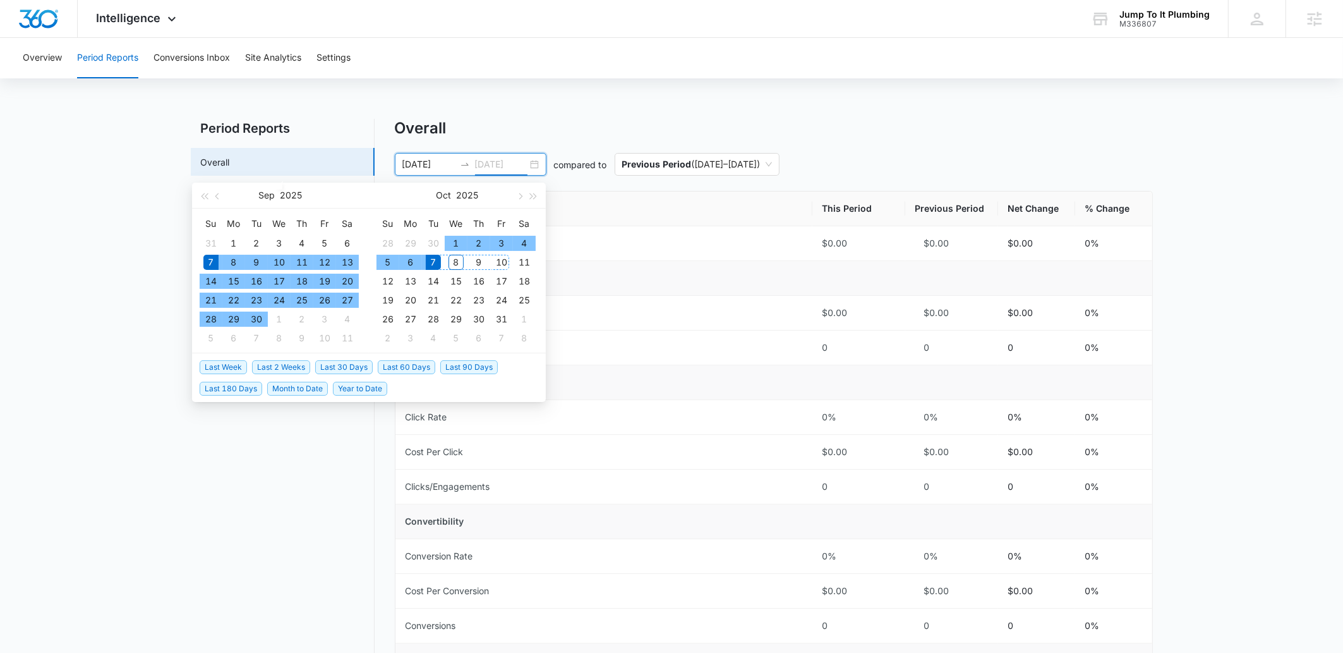
type input "[DATE]"
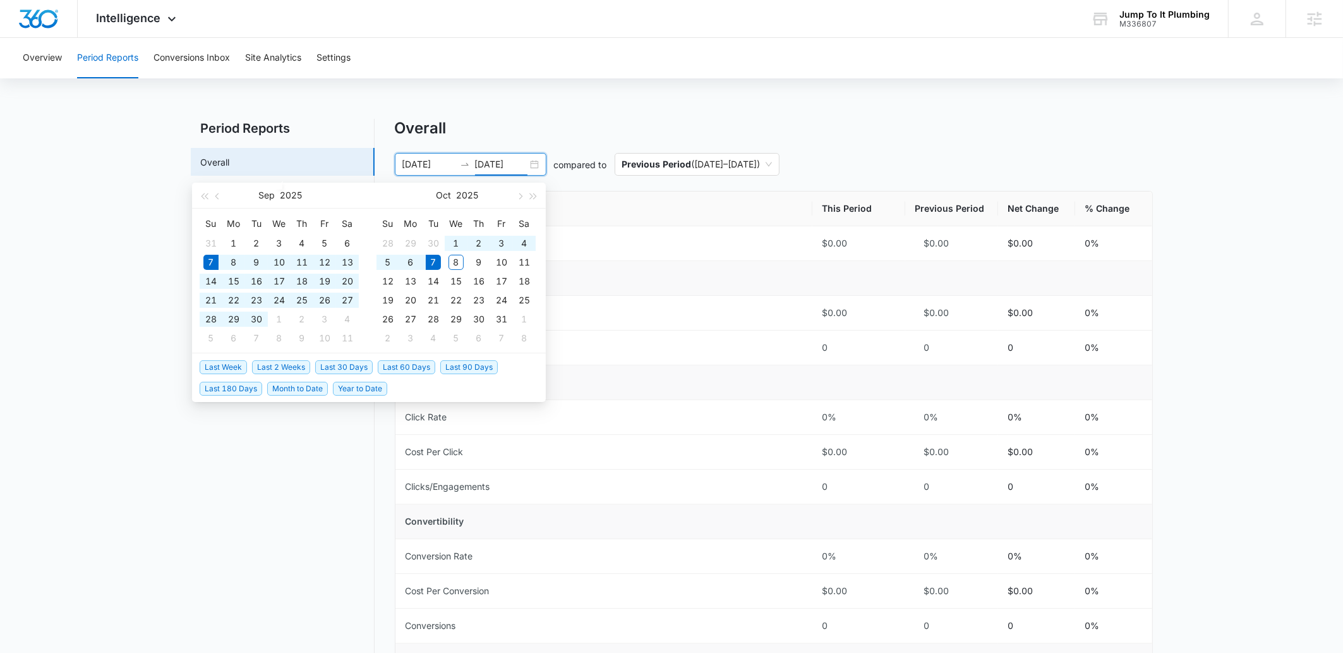
click at [350, 364] on span "Last 30 Days" at bounding box center [343, 367] width 57 height 14
